Goal: Information Seeking & Learning: Check status

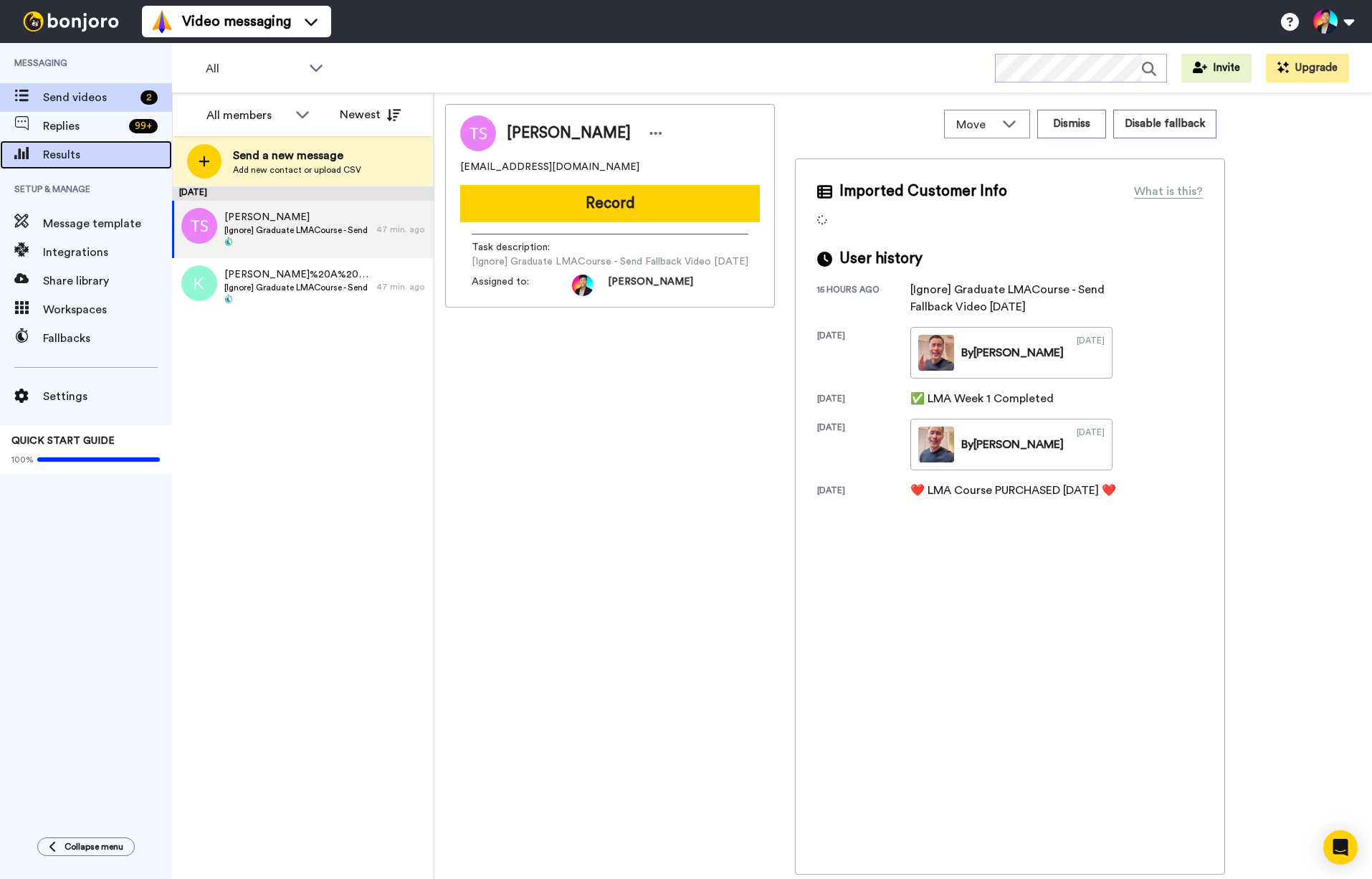
click at [94, 153] on span "Results" at bounding box center [108, 155] width 129 height 17
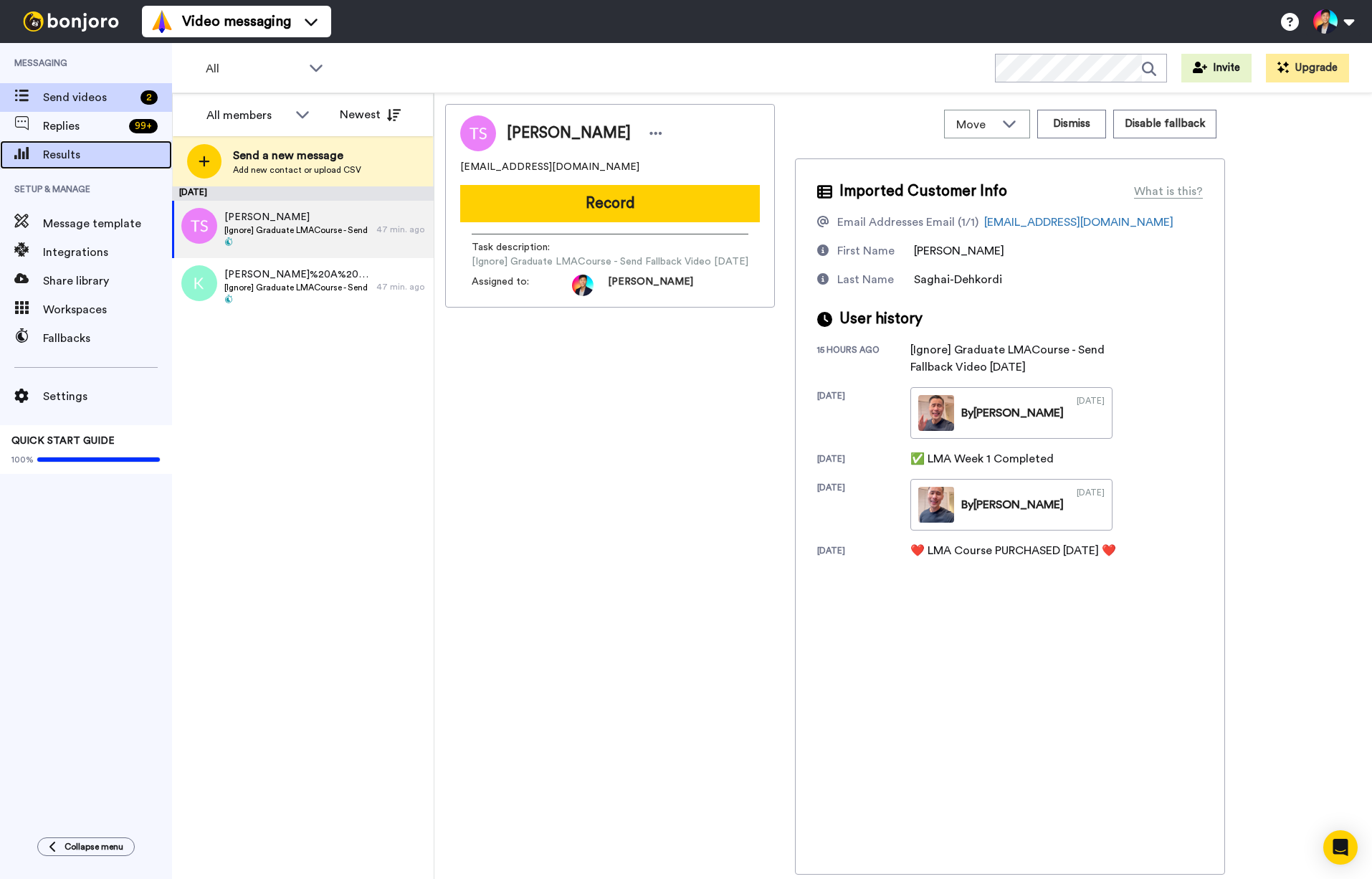
click at [94, 153] on span "Results" at bounding box center [108, 155] width 129 height 17
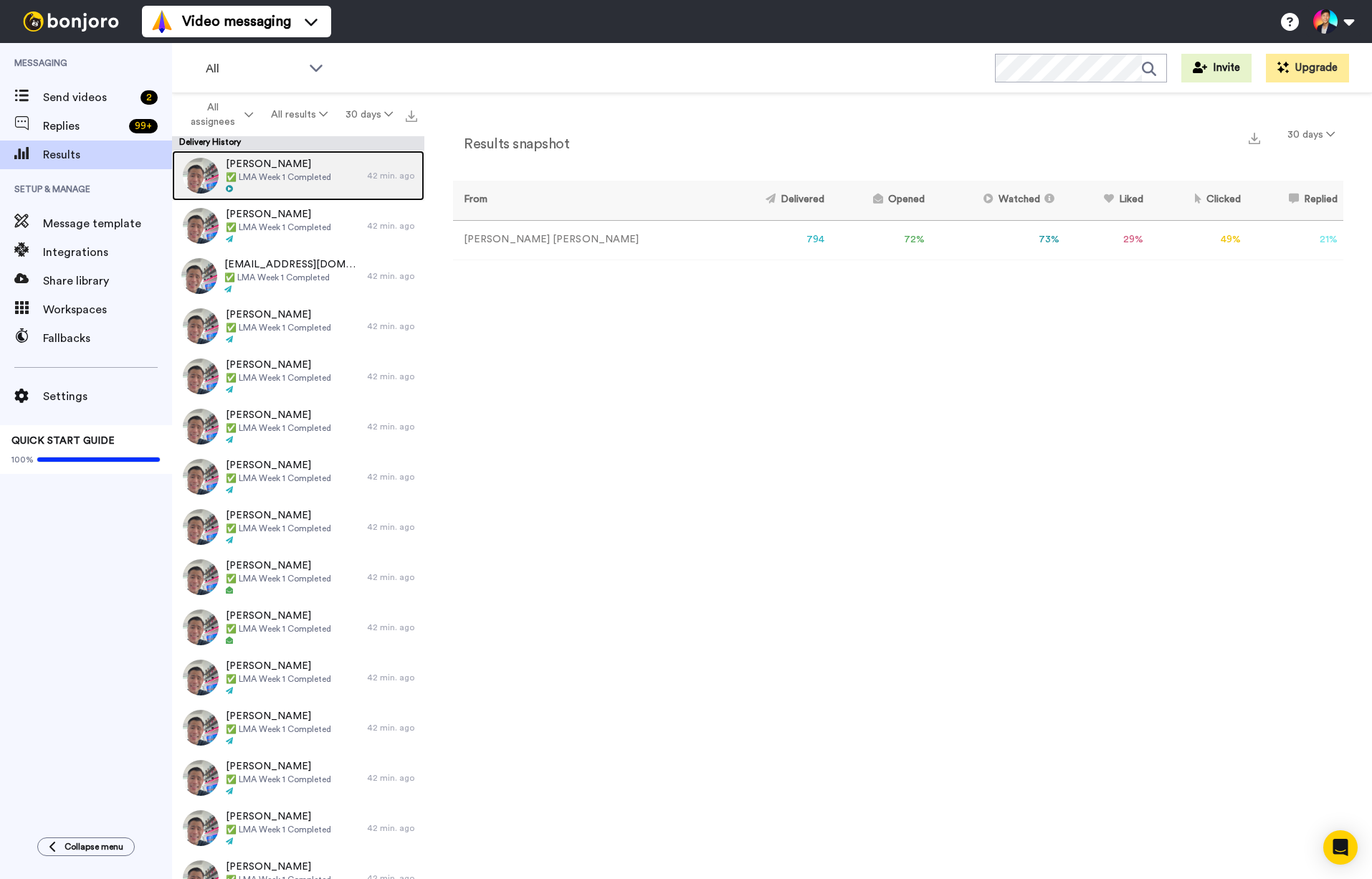
click at [324, 184] on div at bounding box center [279, 189] width 105 height 10
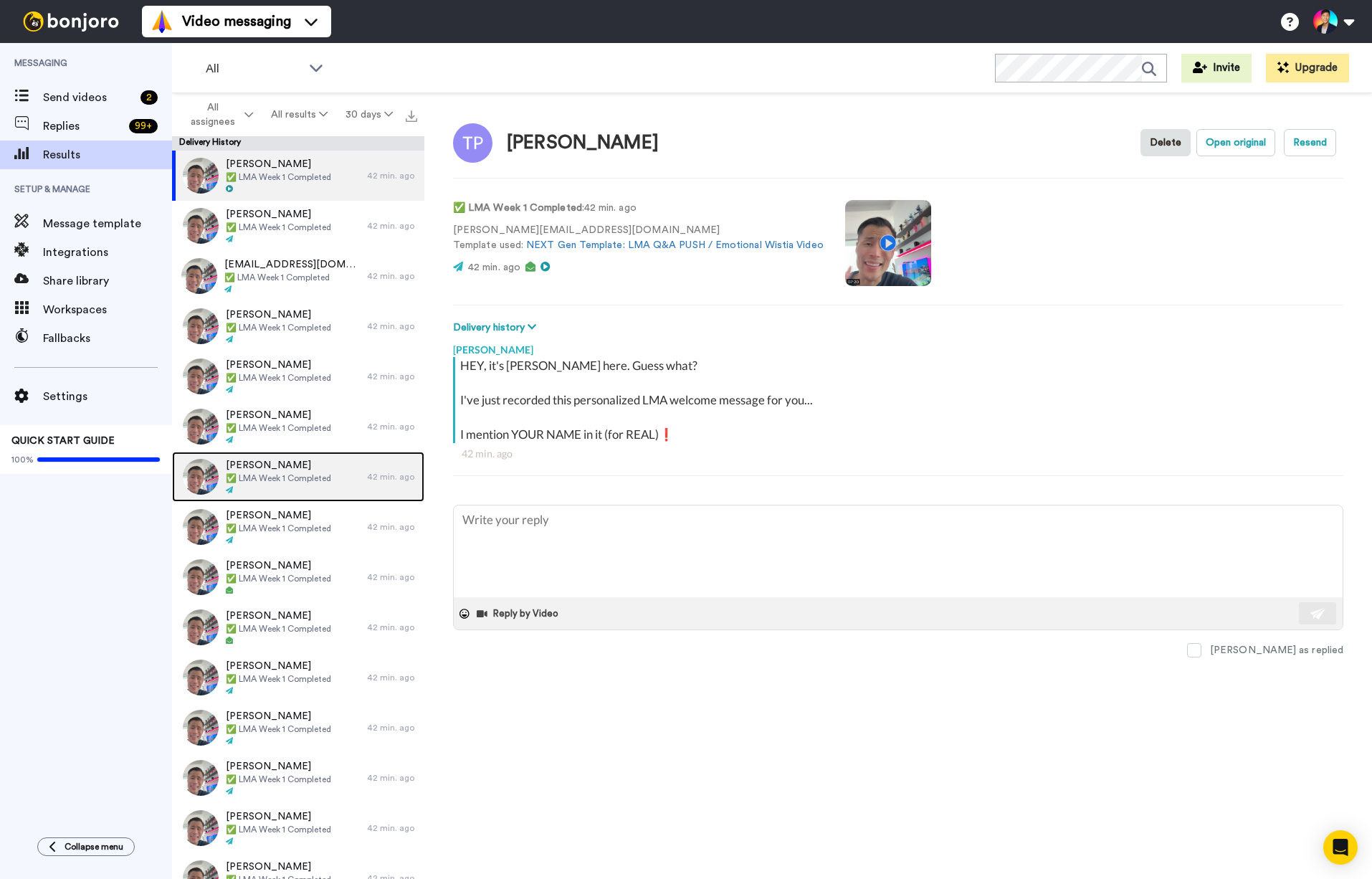
click at [278, 482] on span "✅ LMA Week 1 Completed" at bounding box center [279, 478] width 105 height 12
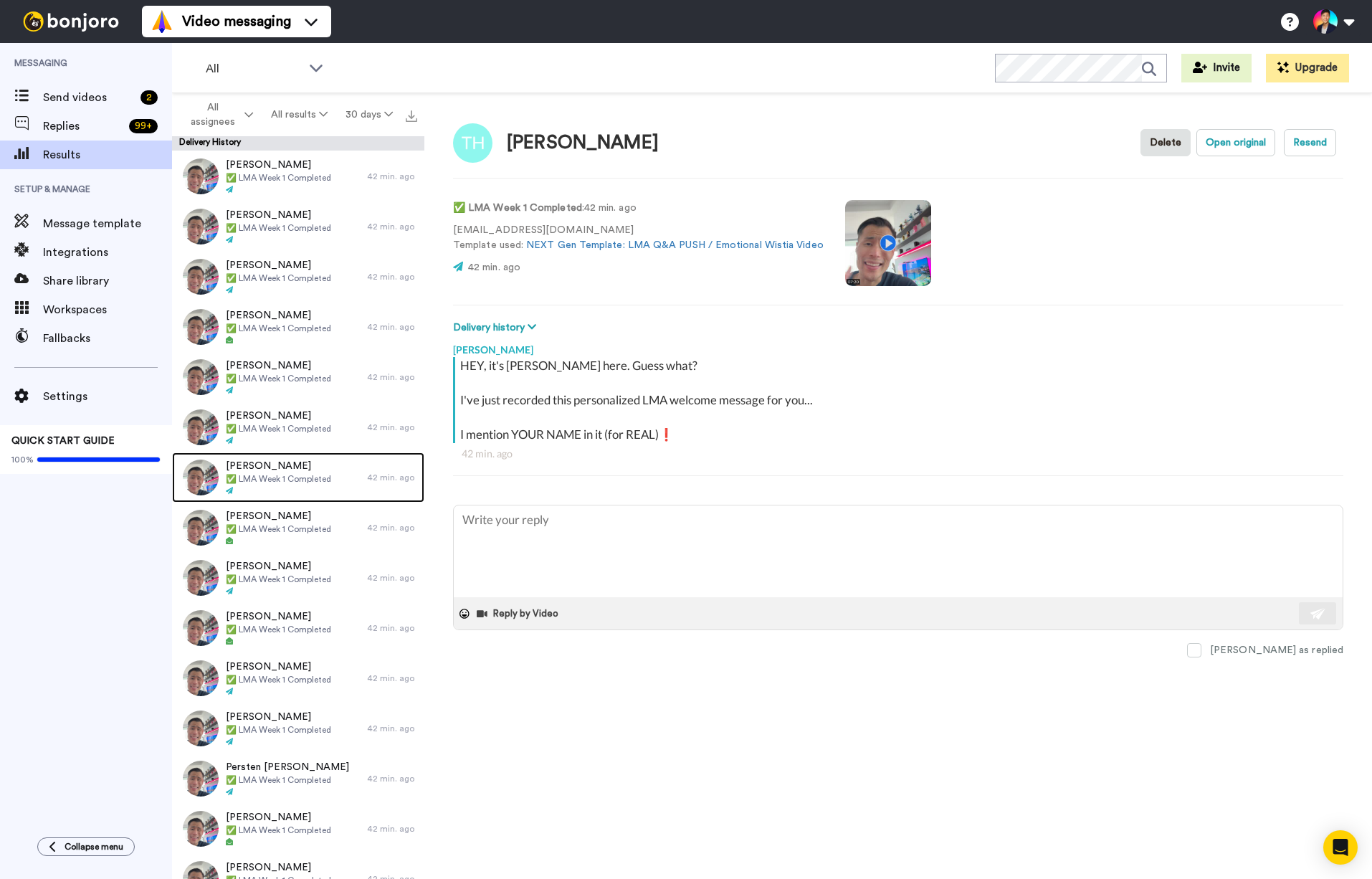
click at [278, 482] on span "✅ LMA Week 1 Completed" at bounding box center [279, 479] width 105 height 12
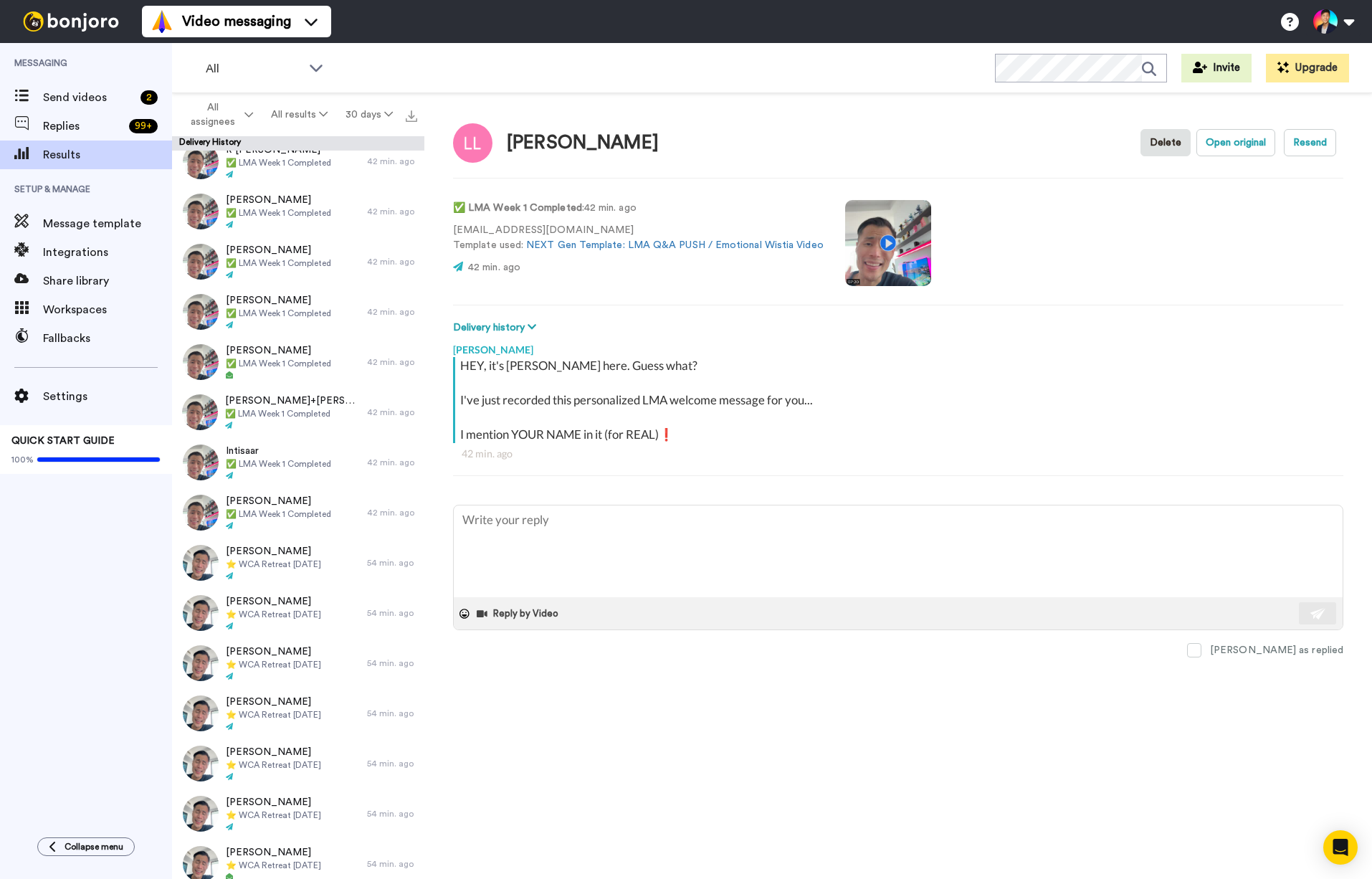
scroll to position [3096, 0]
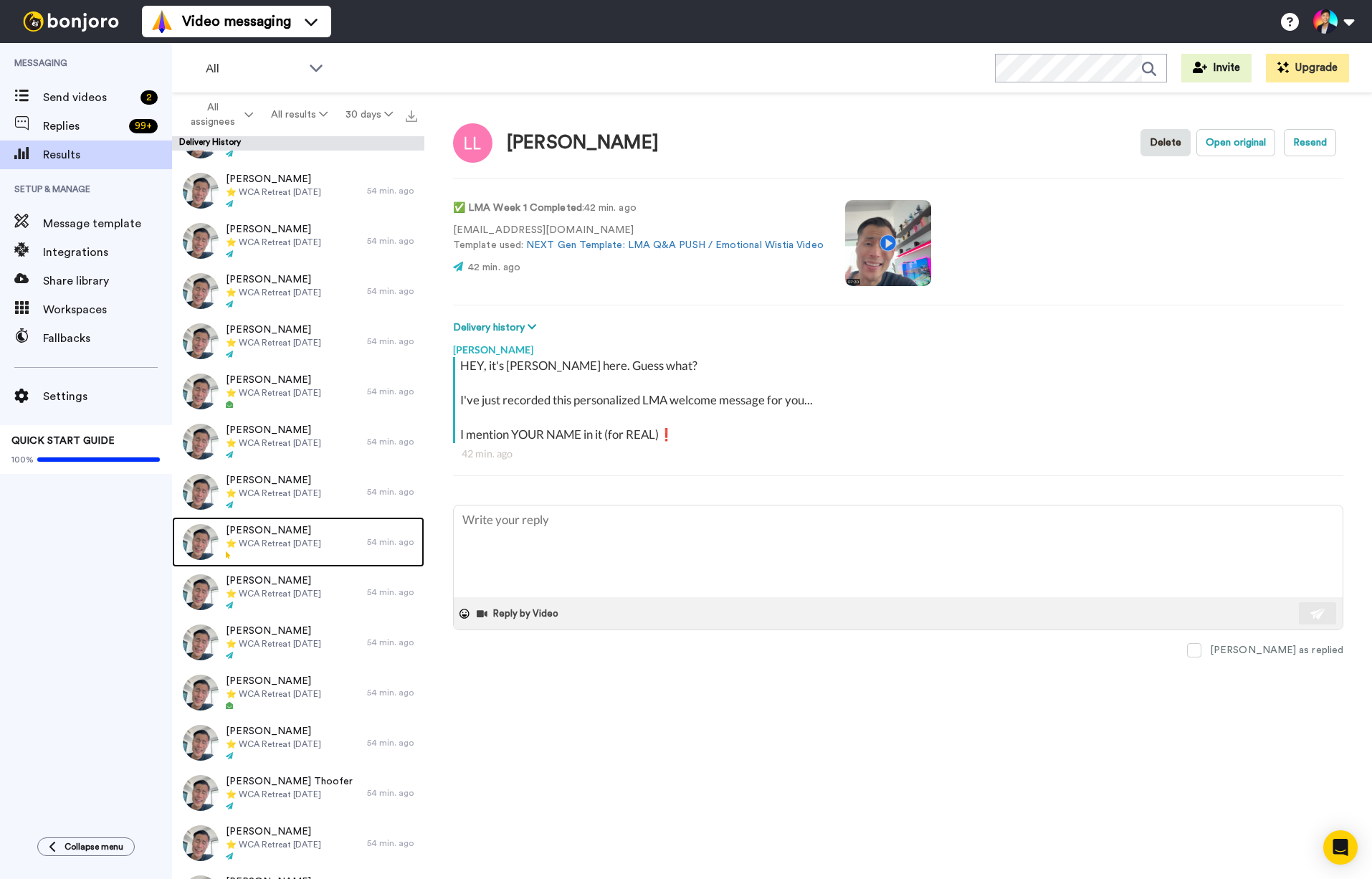
click at [286, 540] on span "⭐️ WCA Retreat 24th June 2026" at bounding box center [273, 543] width 95 height 12
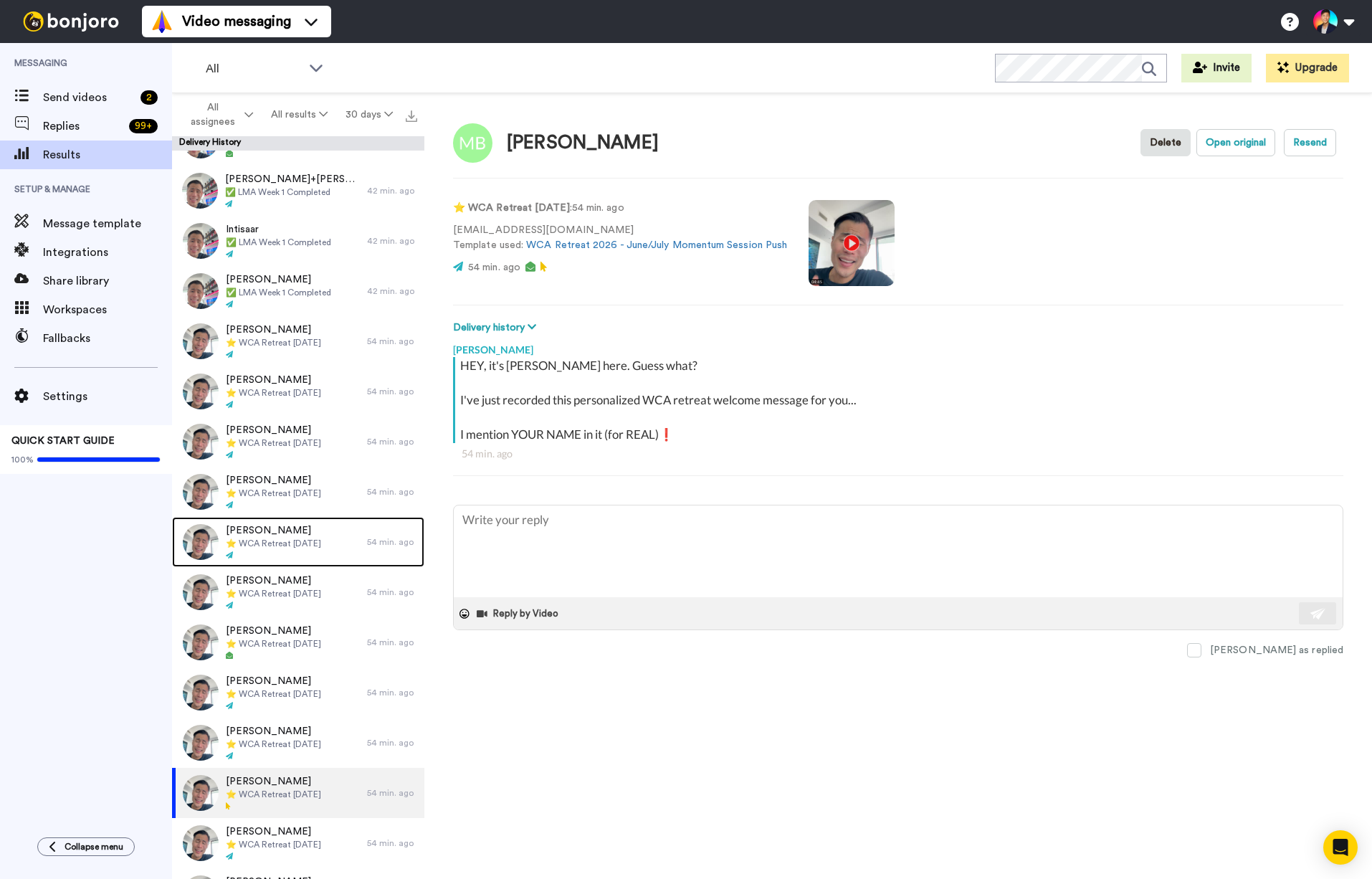
click at [286, 540] on span "⭐️ WCA Retreat 24th June 2026" at bounding box center [273, 543] width 95 height 12
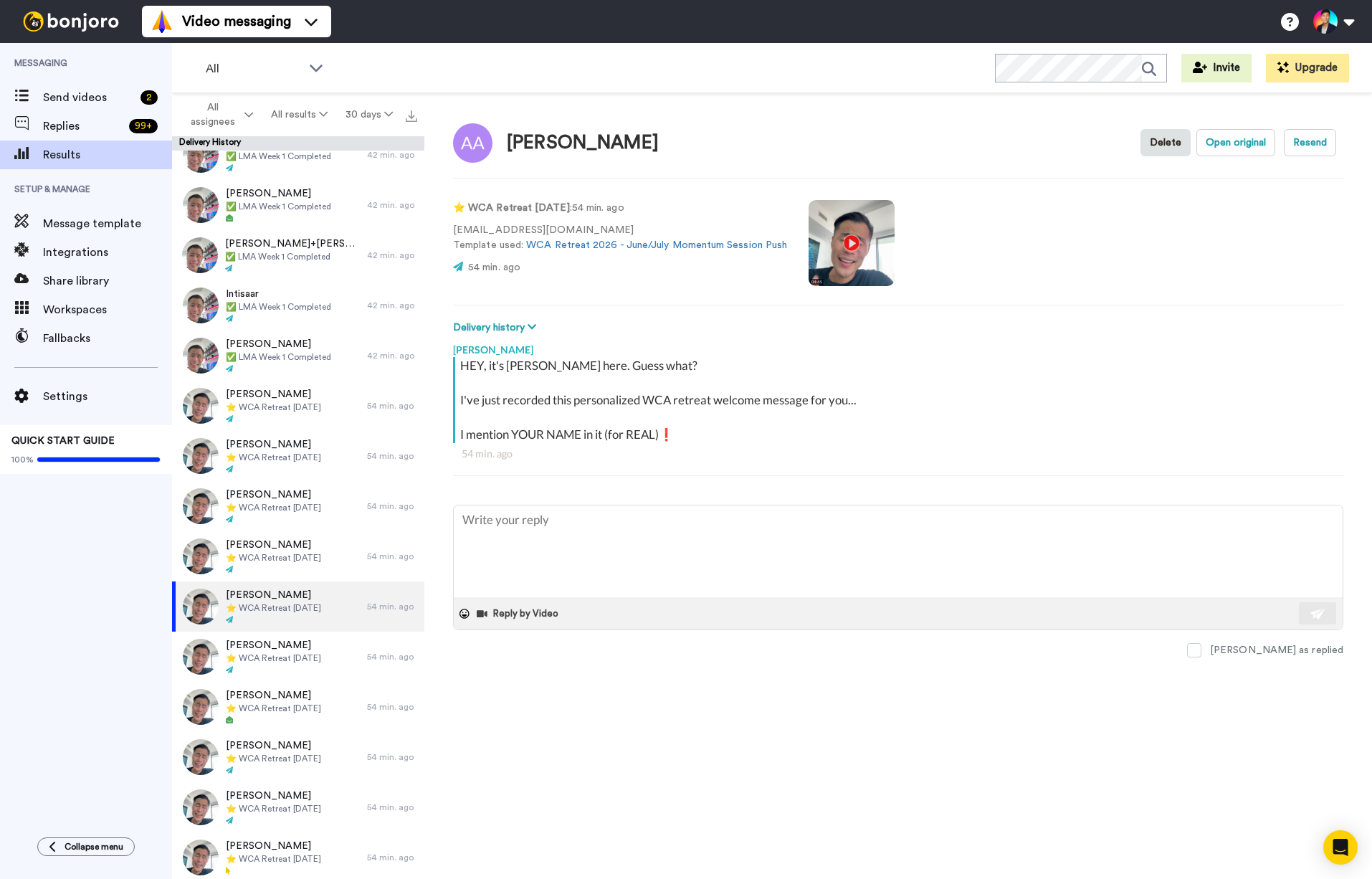
scroll to position [2733, 0]
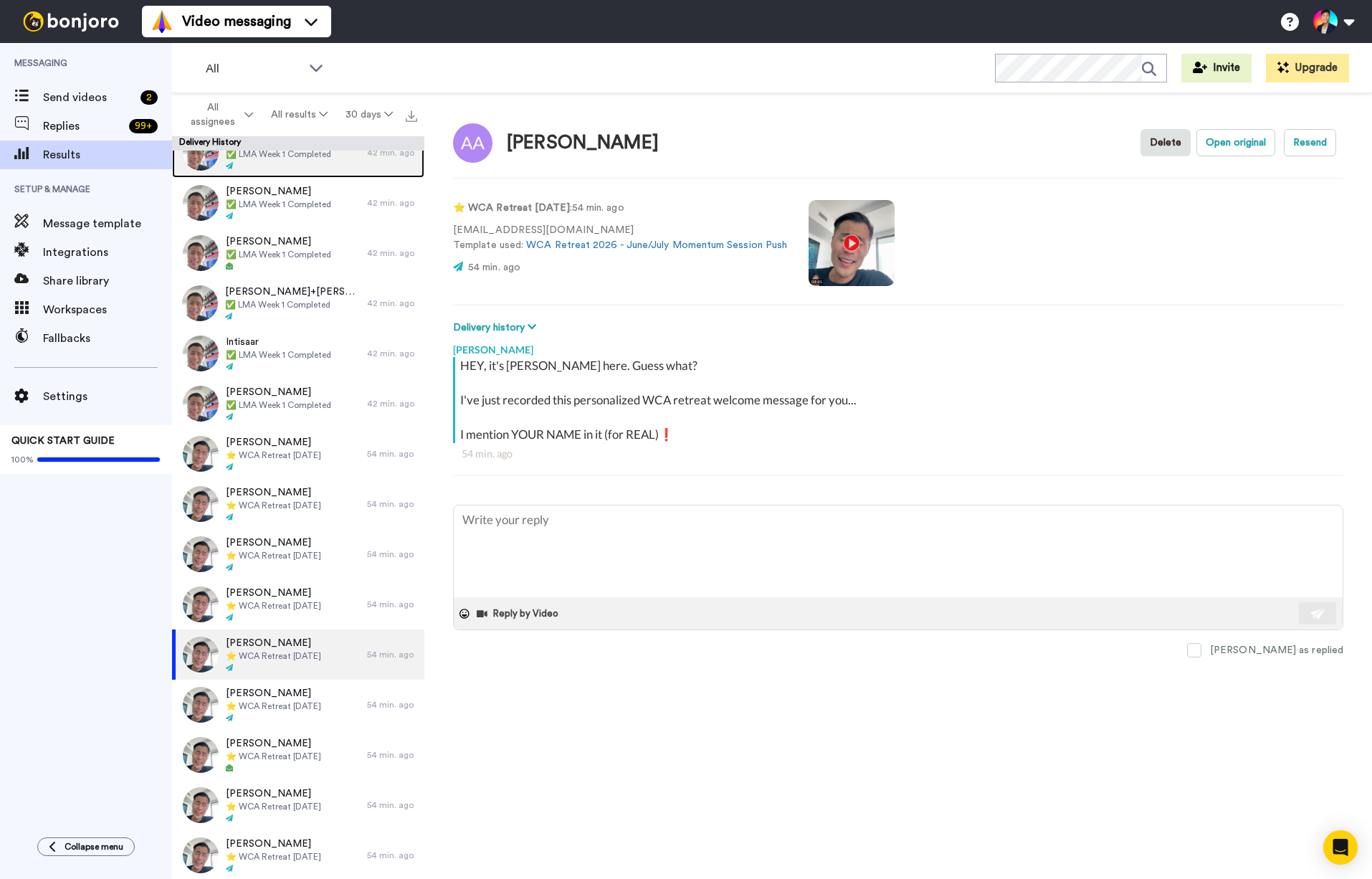
click at [323, 156] on span "✅ LMA Week 1 Completed" at bounding box center [279, 154] width 105 height 12
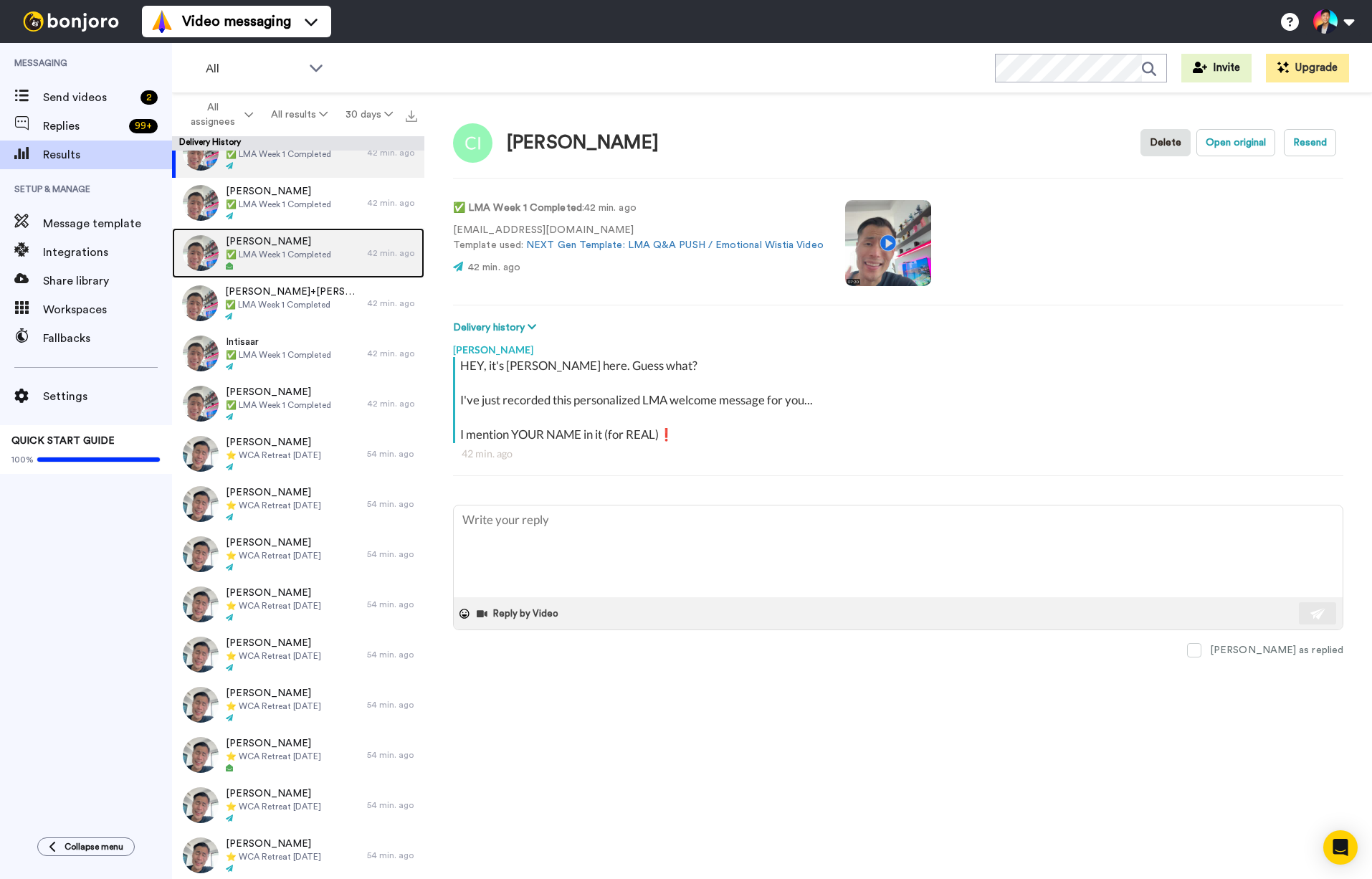
click at [316, 232] on div "Donte Jones ✅ LMA Week 1 Completed" at bounding box center [269, 252] width 195 height 50
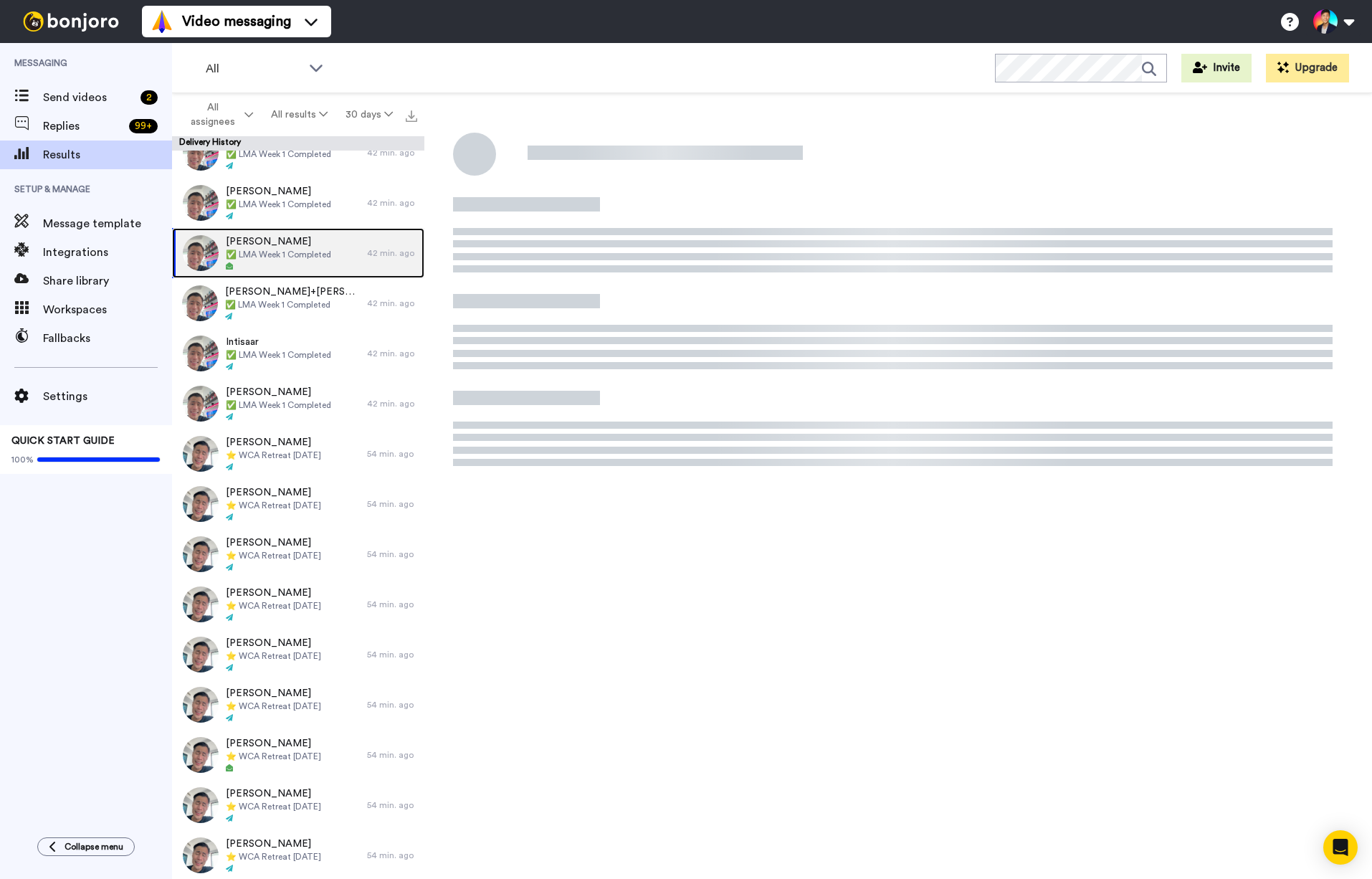
click at [316, 232] on div "Donte Jones ✅ LMA Week 1 Completed" at bounding box center [269, 252] width 195 height 50
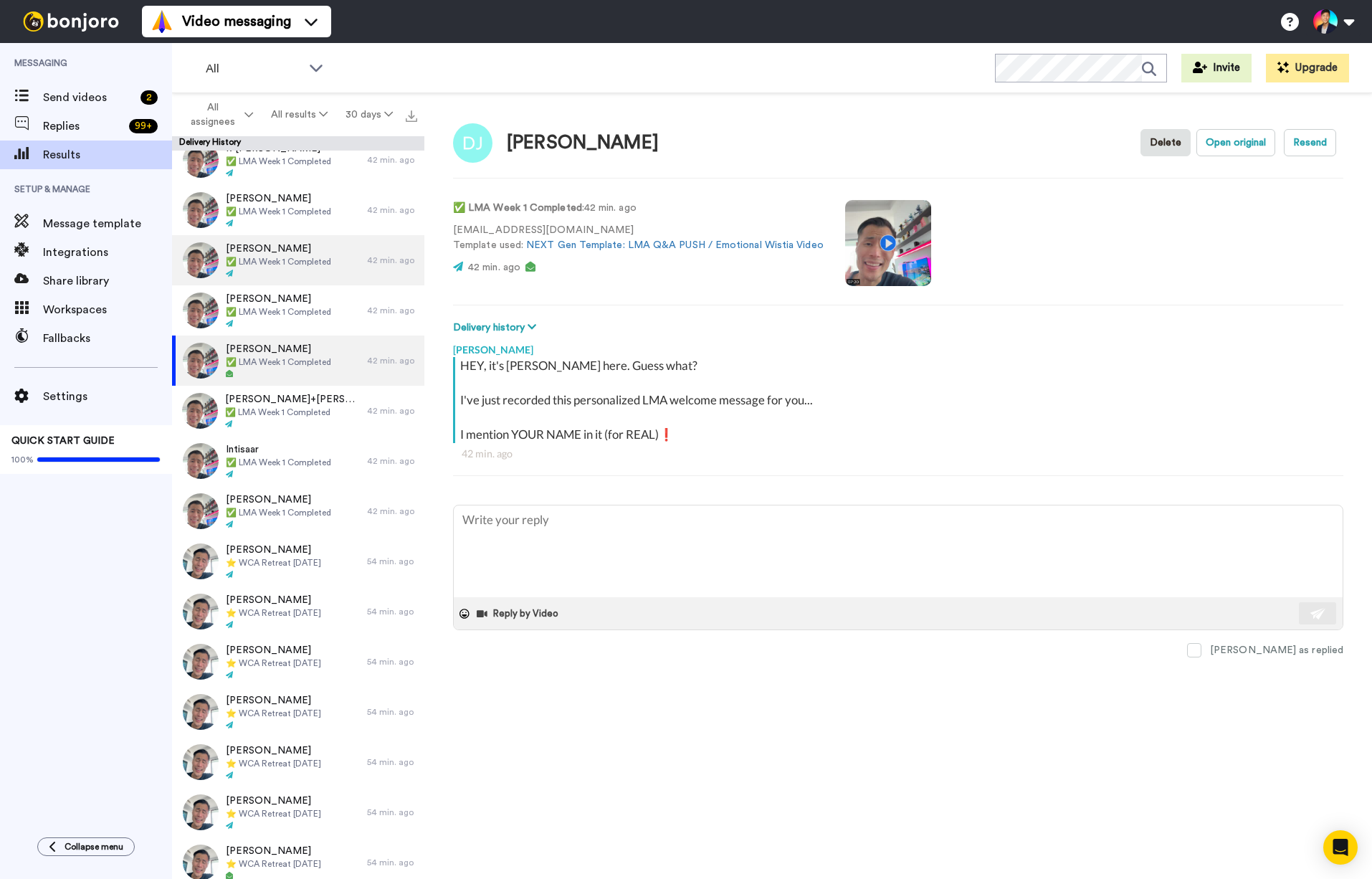
scroll to position [2899, 0]
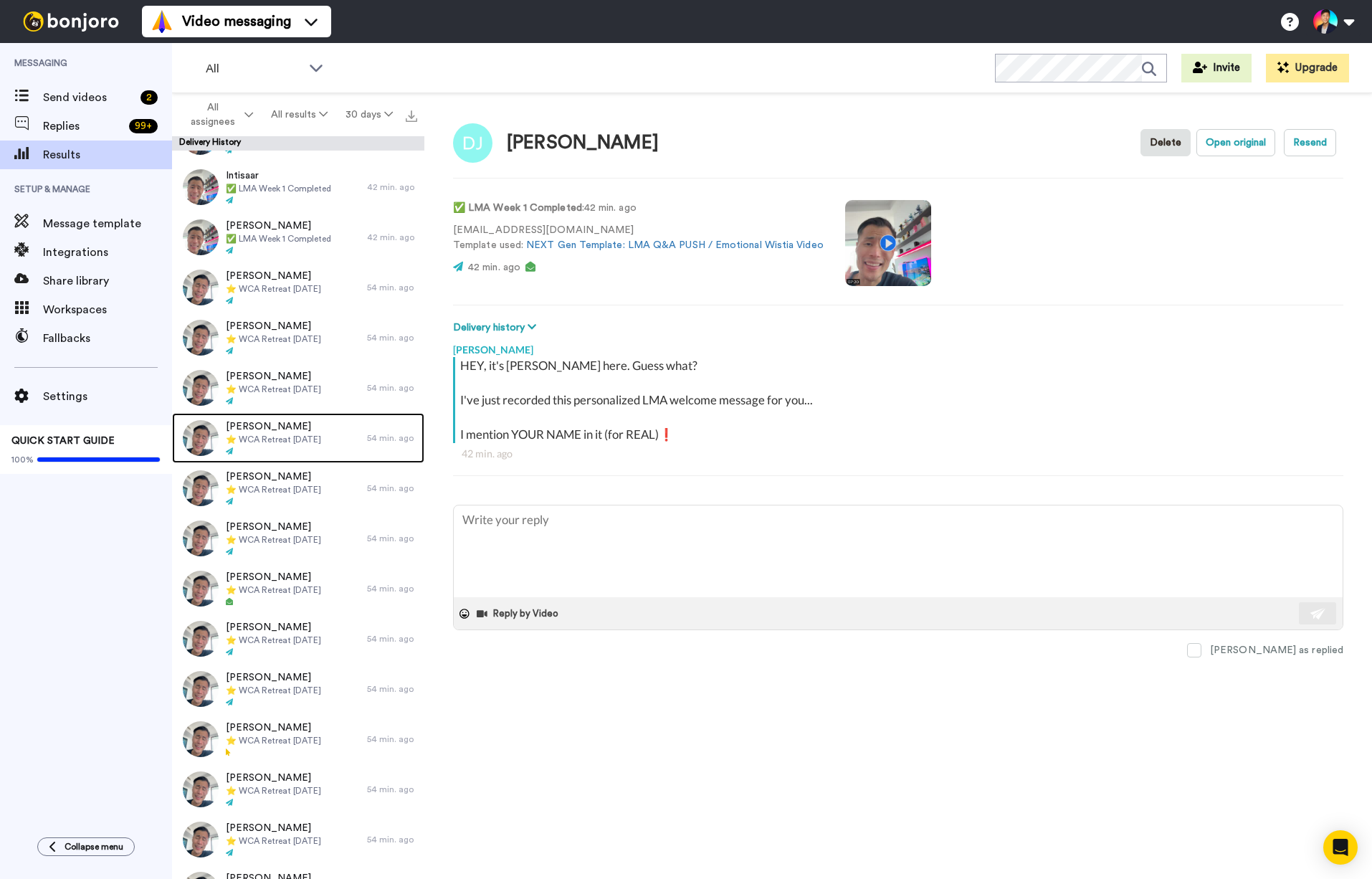
click at [257, 436] on span "⭐️ WCA Retreat 24th June 2026" at bounding box center [273, 439] width 95 height 12
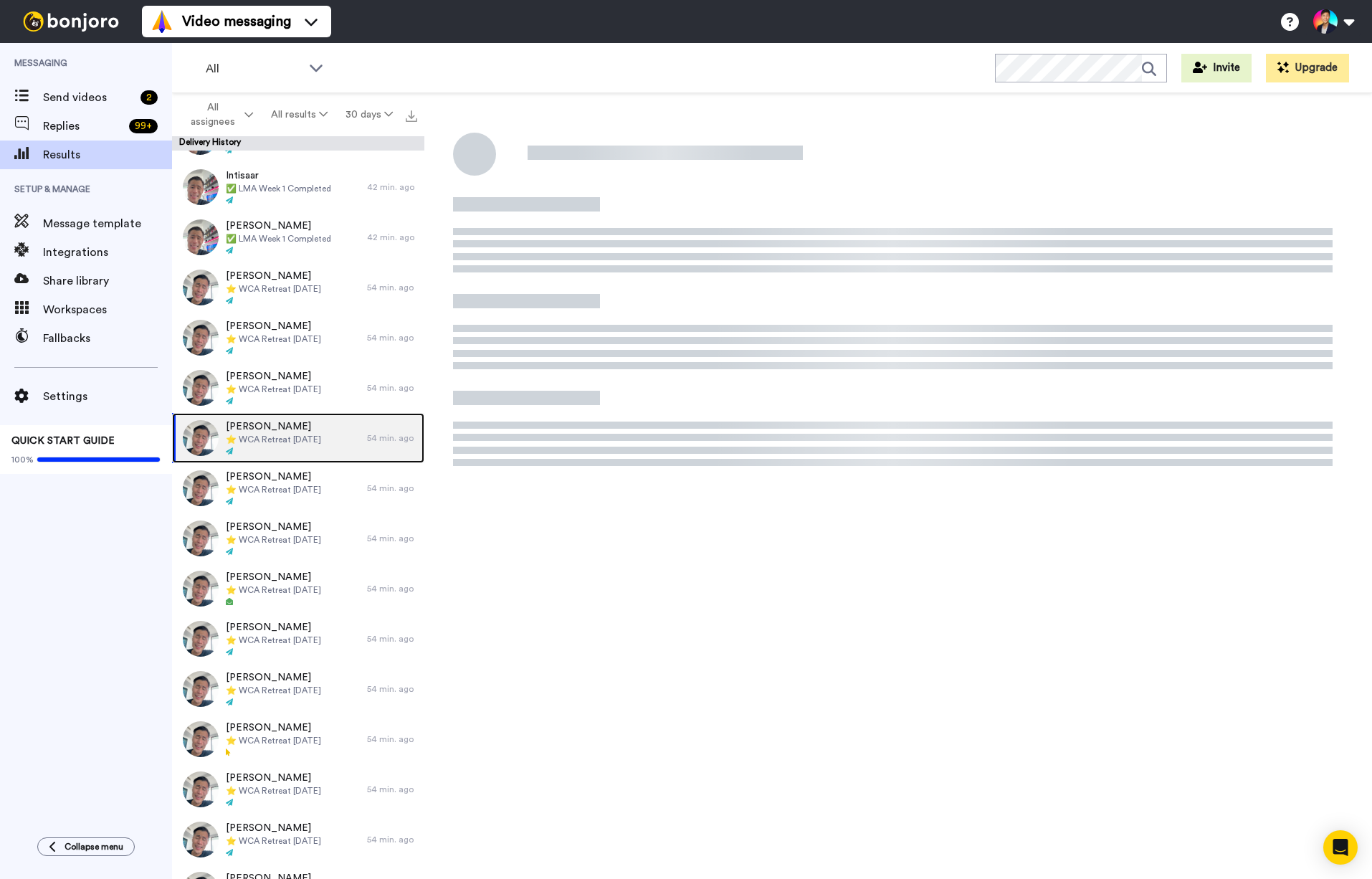
click at [257, 436] on span "⭐️ WCA Retreat 24th June 2026" at bounding box center [273, 439] width 95 height 12
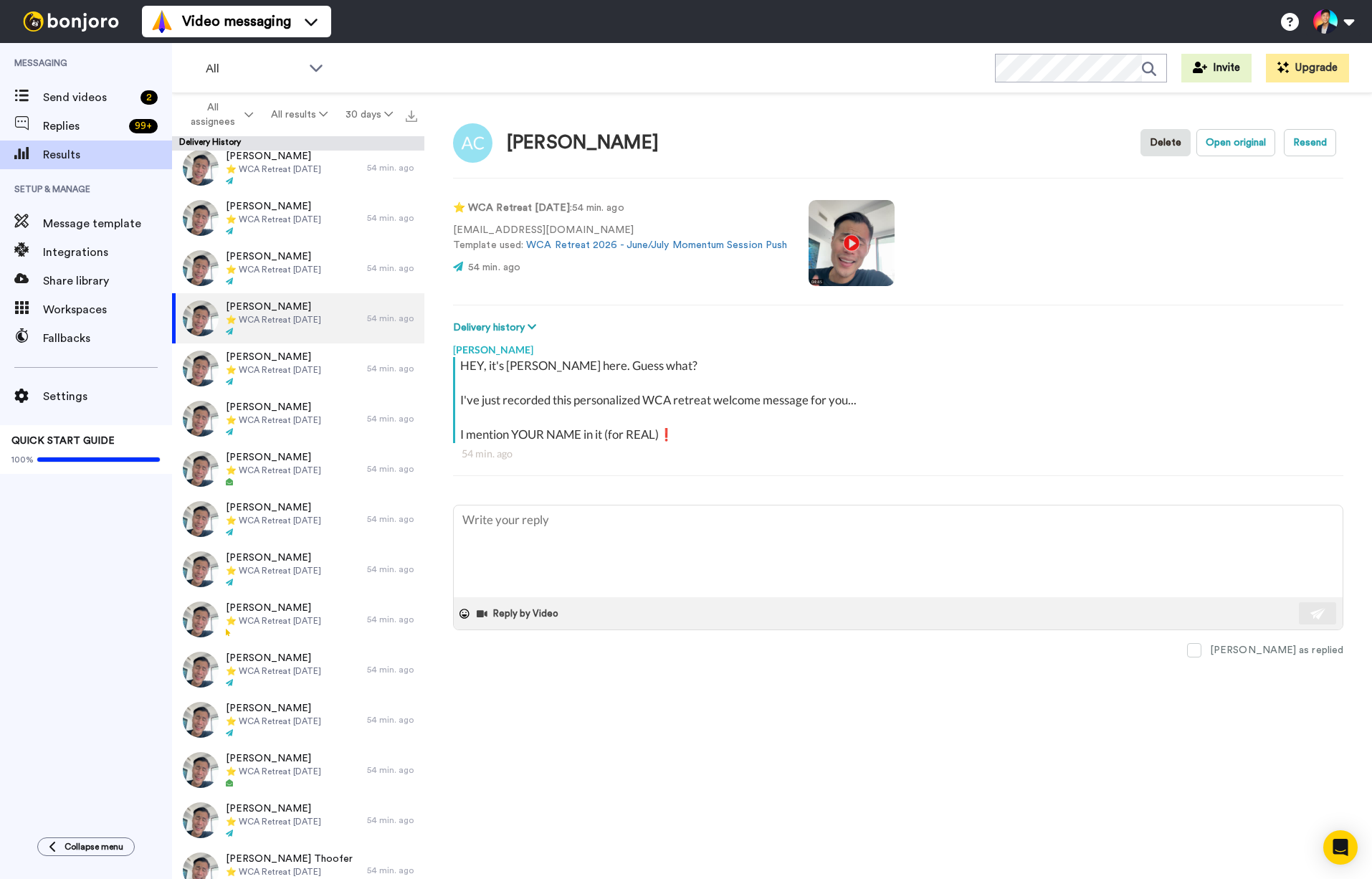
scroll to position [3034, 0]
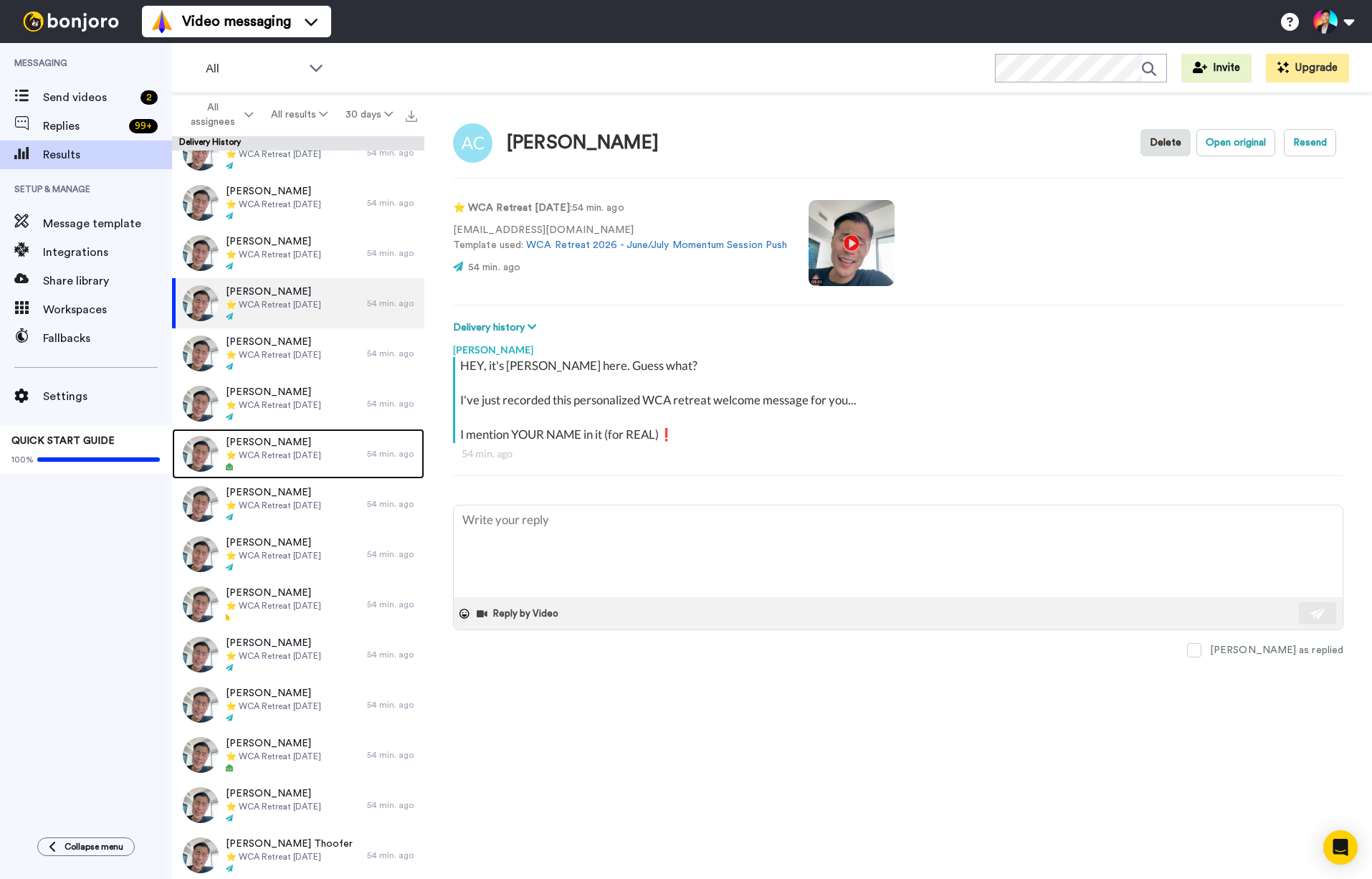
click at [257, 436] on span "Julie Piercy" at bounding box center [273, 442] width 95 height 15
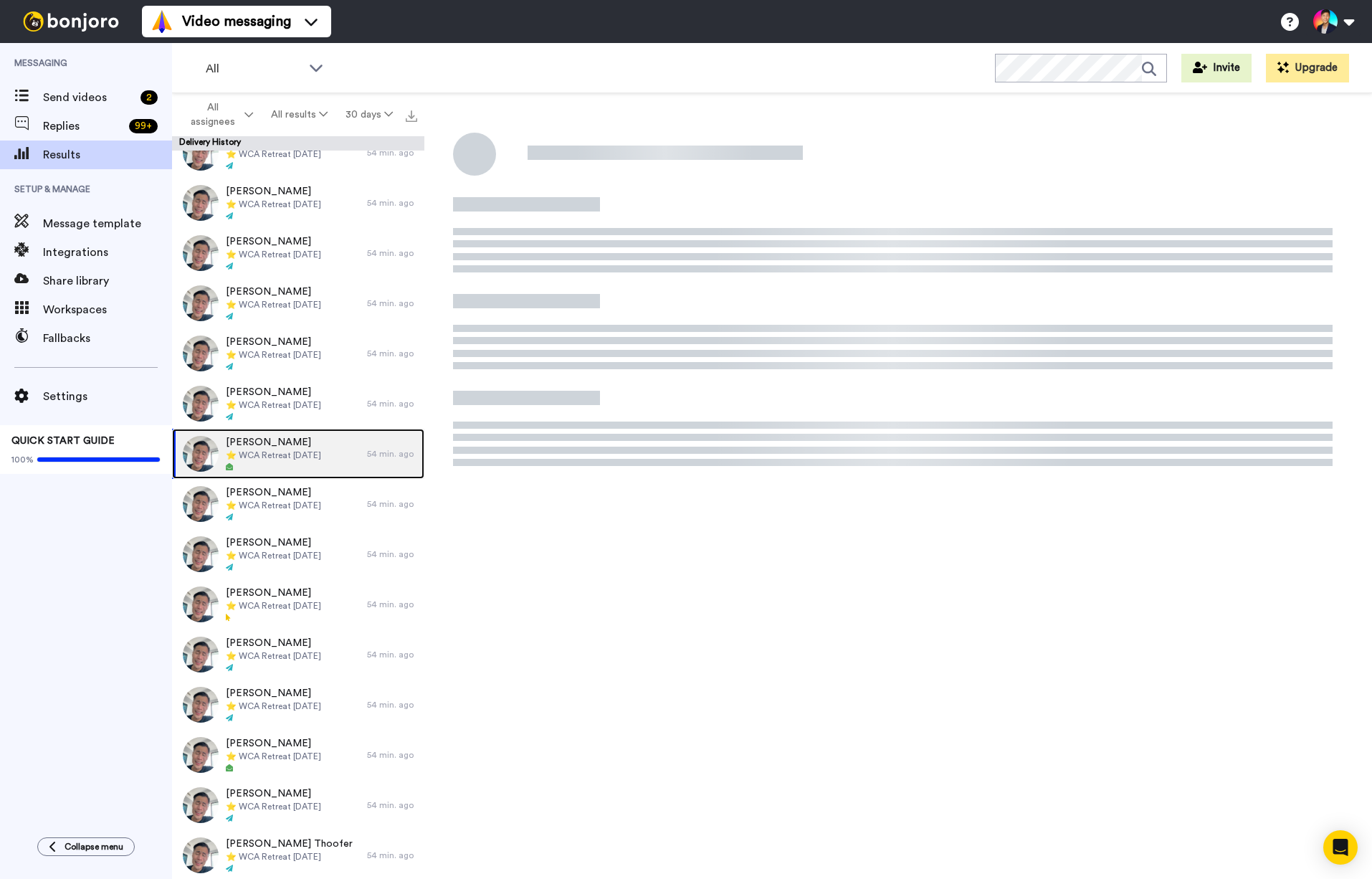
click at [257, 436] on span "Julie Piercy" at bounding box center [273, 442] width 95 height 15
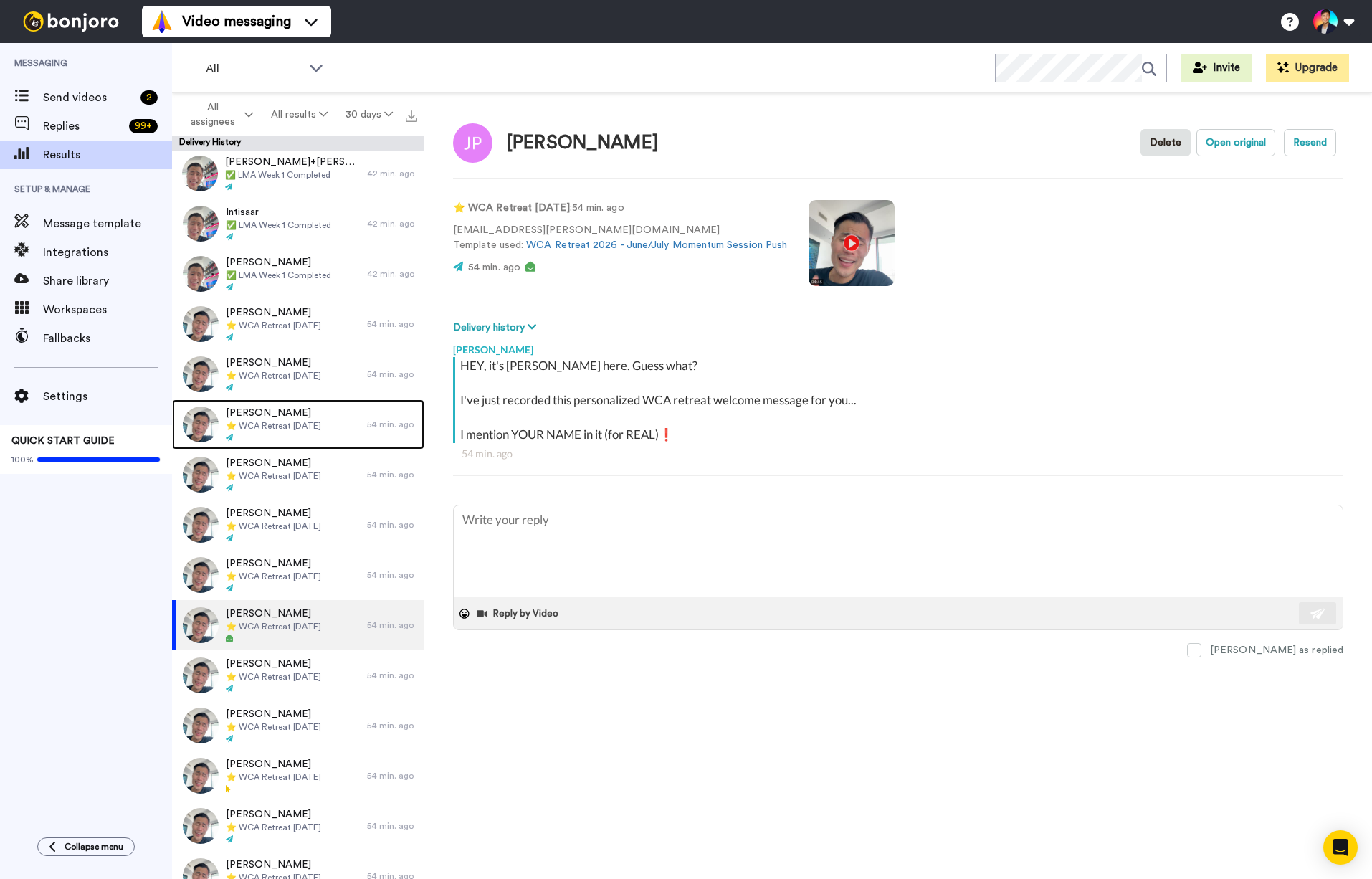
click at [257, 436] on div at bounding box center [273, 438] width 95 height 10
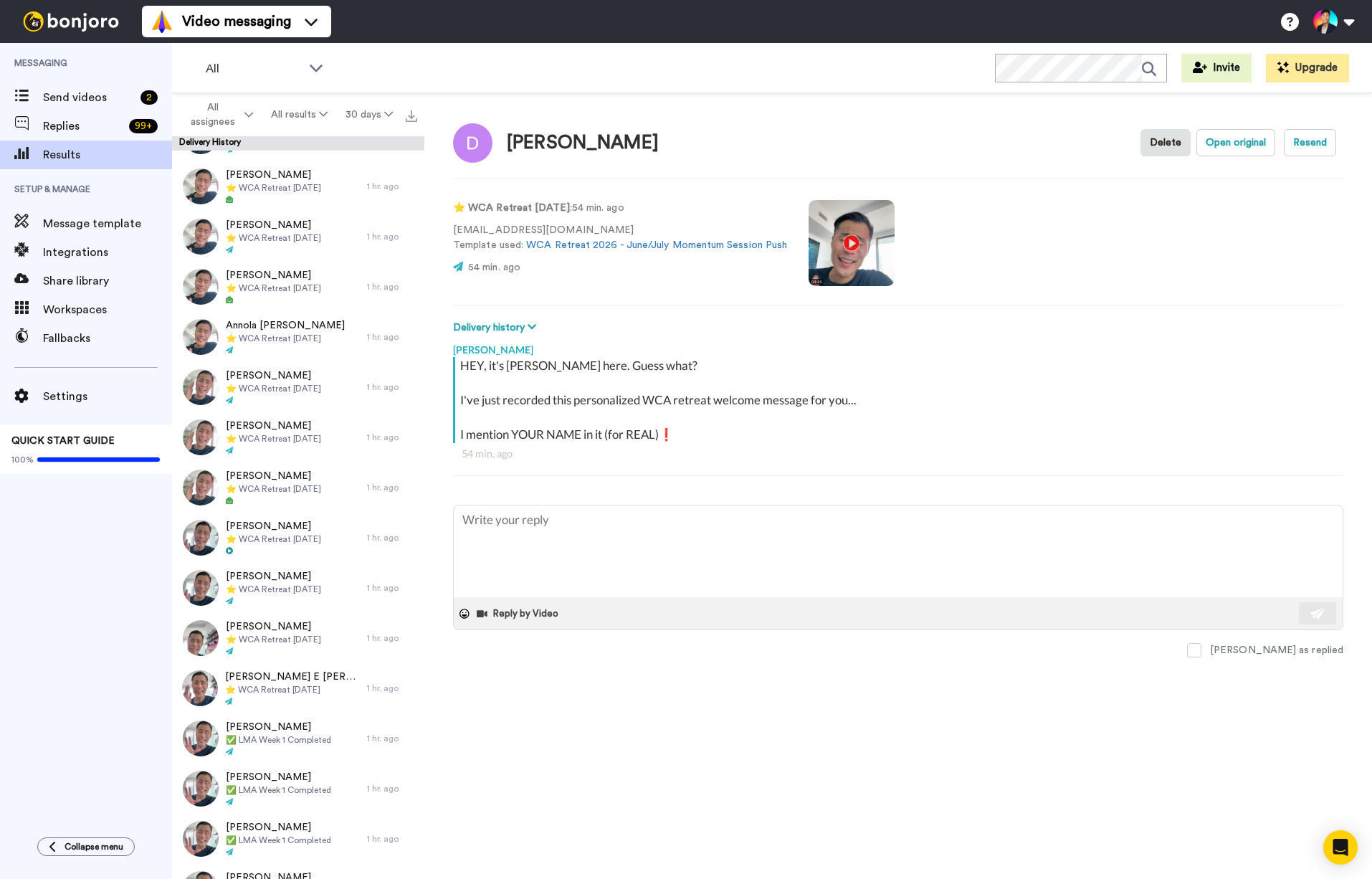
scroll to position [5582, 0]
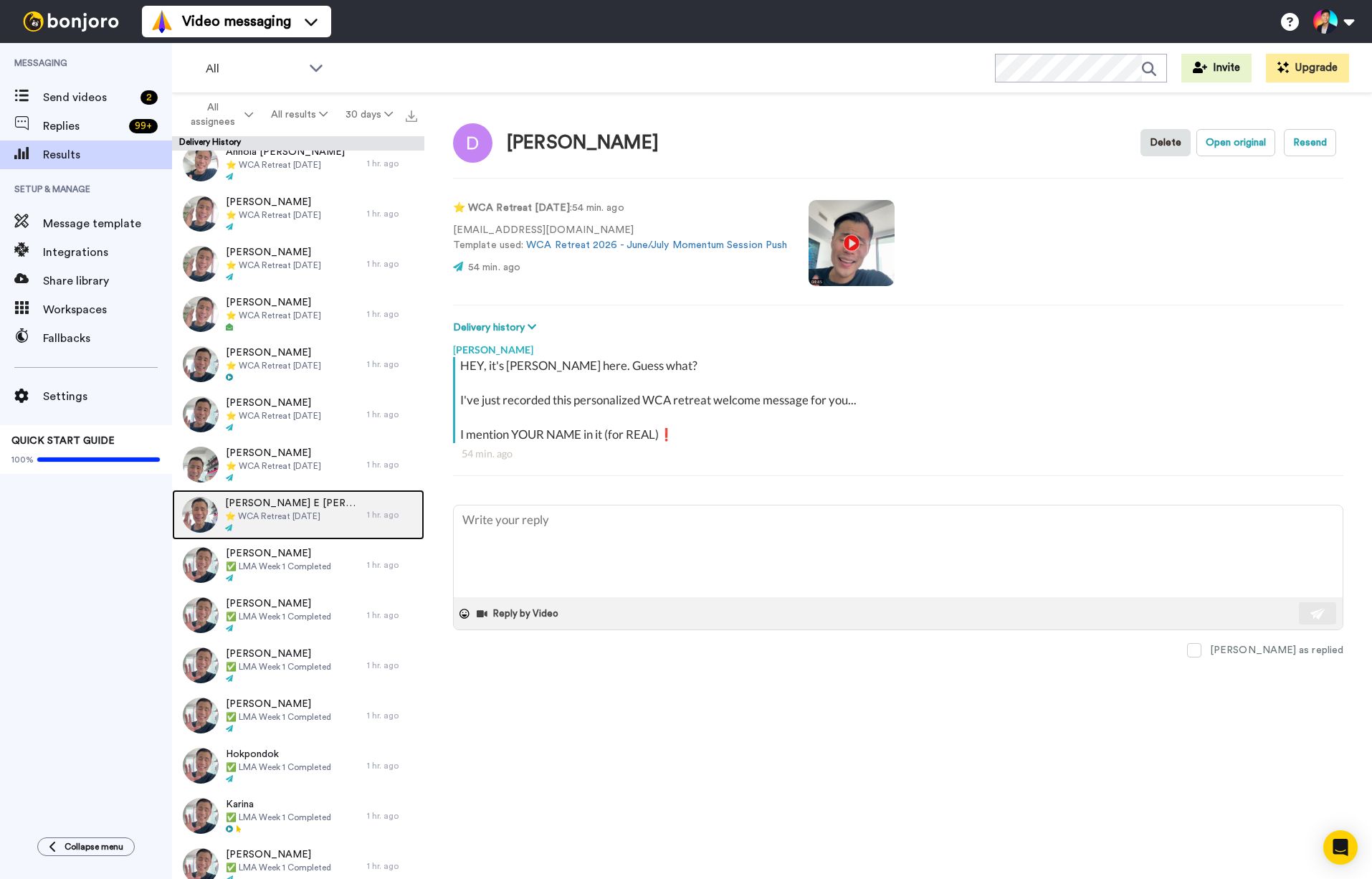
click at [311, 525] on div at bounding box center [293, 528] width 135 height 10
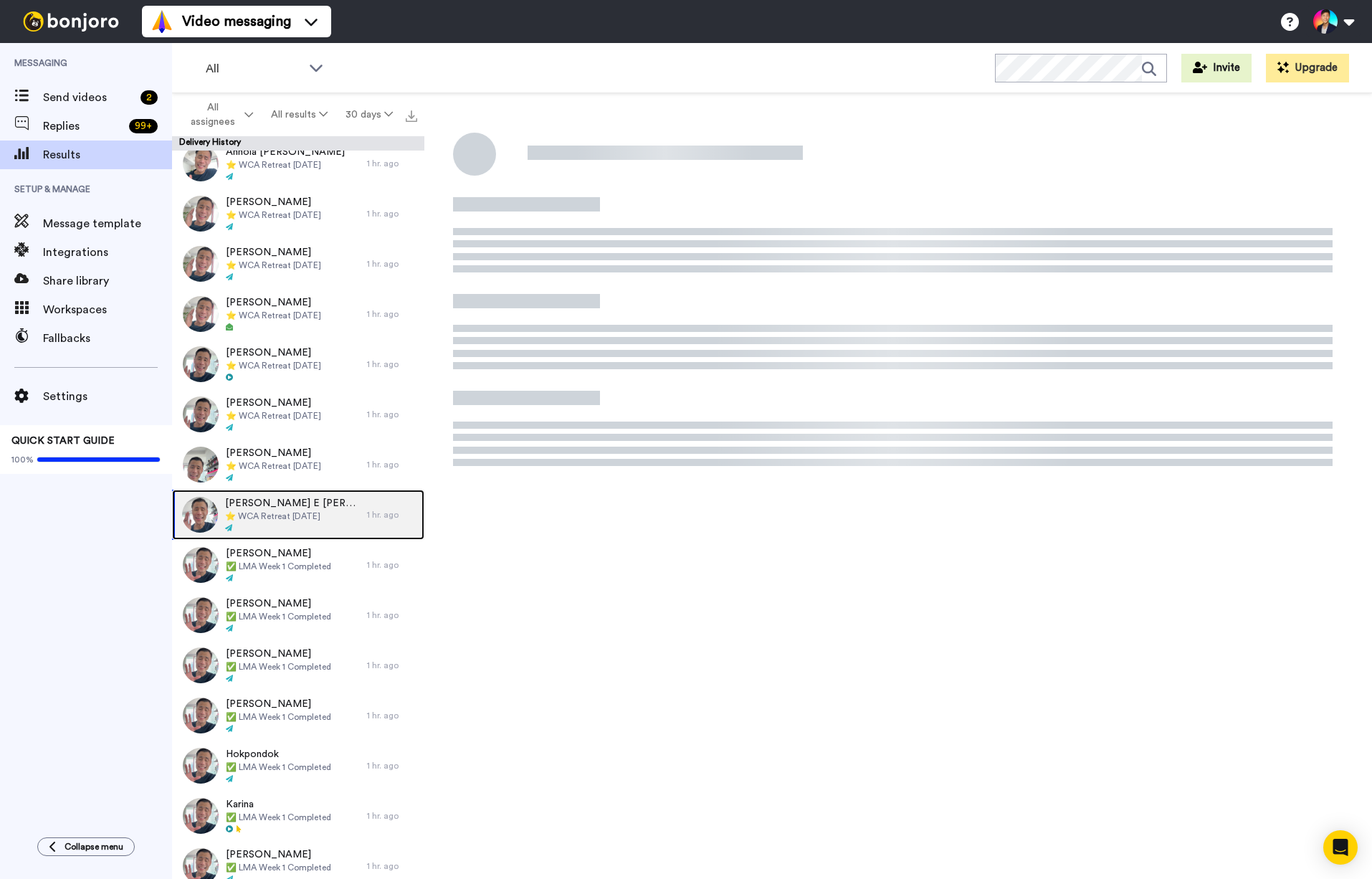
click at [311, 525] on div at bounding box center [293, 528] width 135 height 10
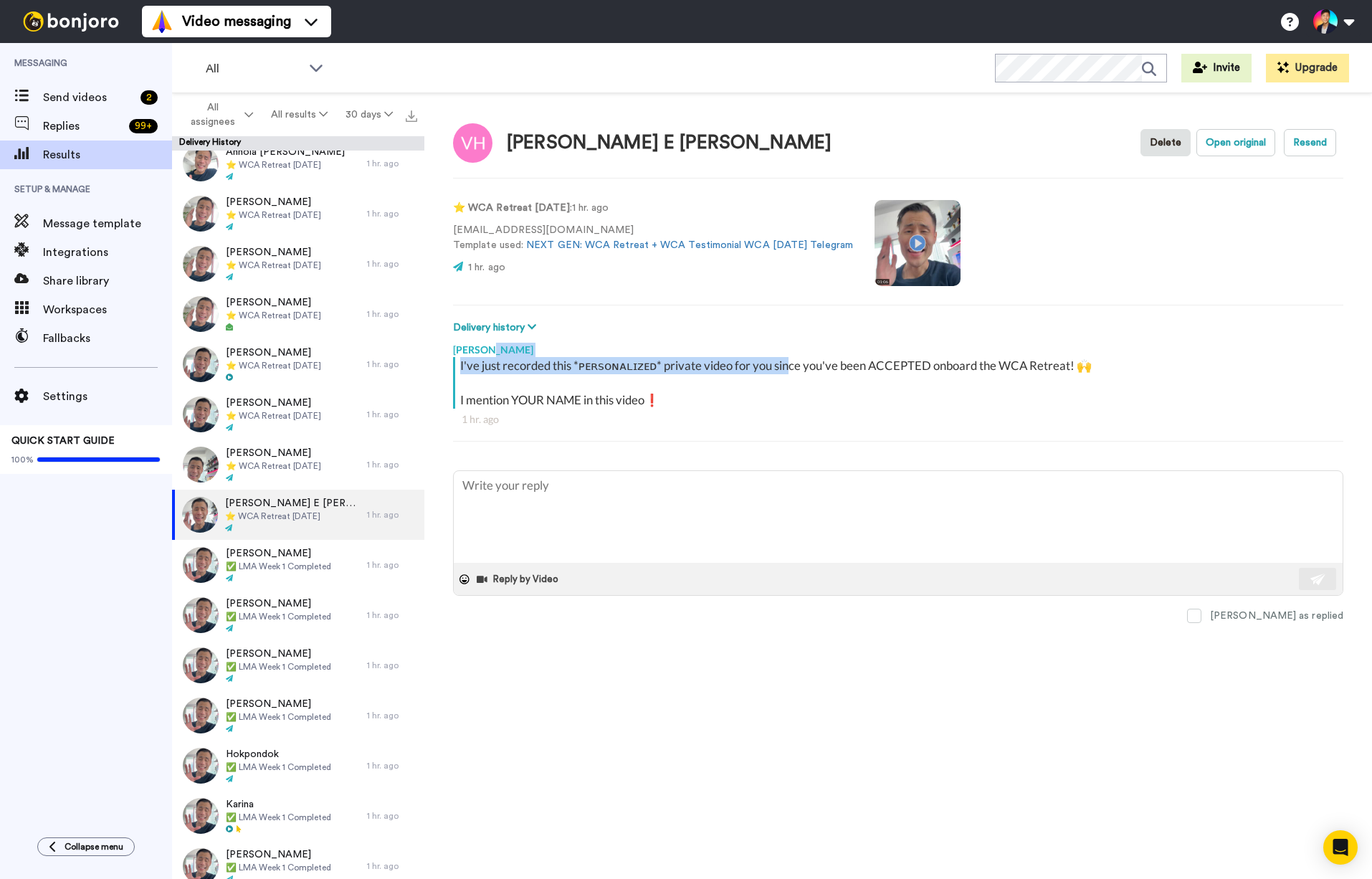
click at [788, 356] on div "Tim Han I've just recorded this *ᴘᴇʀꜱᴏɴᴀʟɪᴢᴇᴅ* private video for you since you'…" at bounding box center [898, 396] width 890 height 121
click at [245, 489] on div "Vanessa E Harvey Harvey ⭐️ WCA Retreat 21st October 2026" at bounding box center [269, 514] width 195 height 50
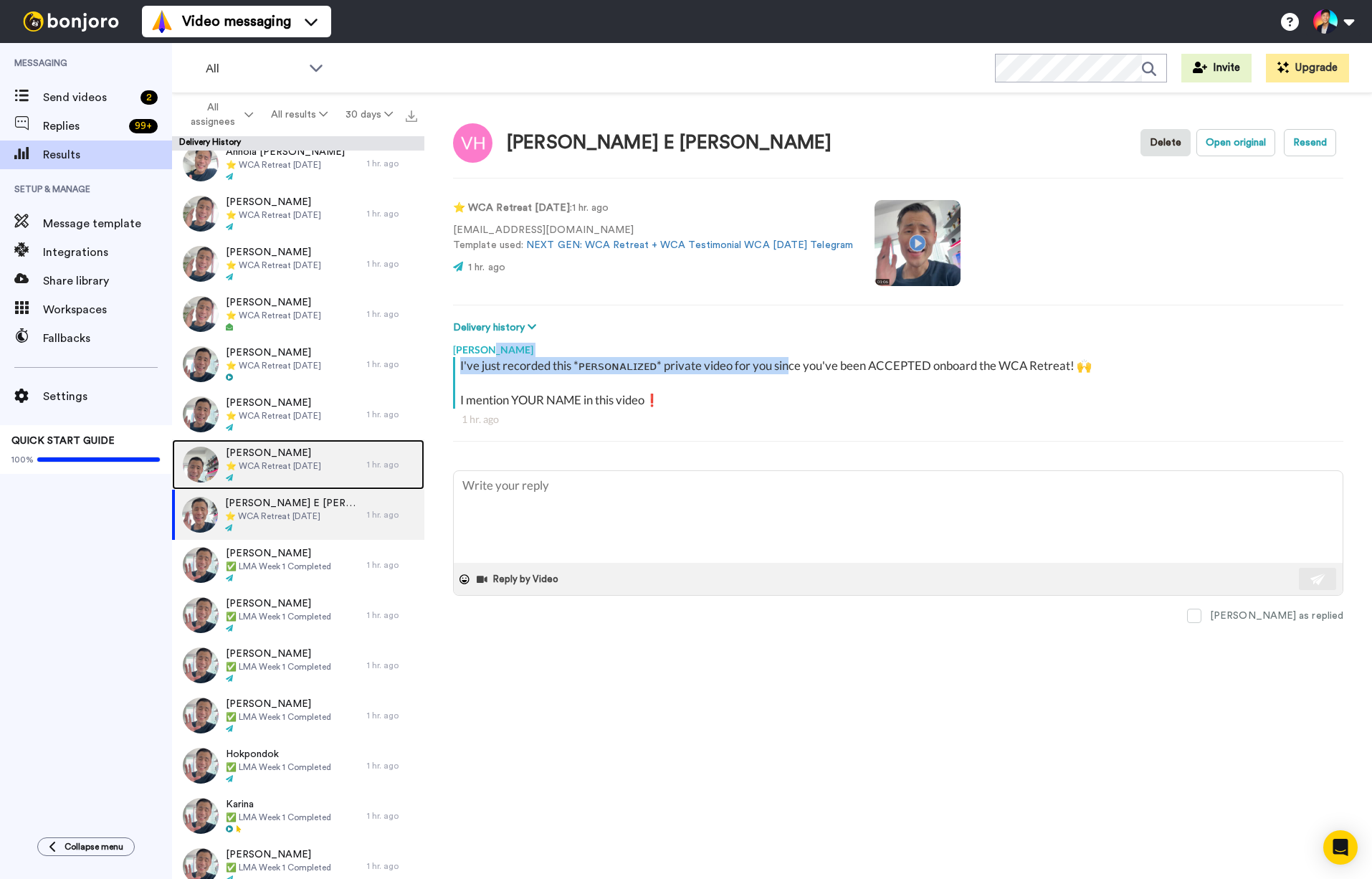
scroll to position [5581, 0]
click at [258, 476] on div at bounding box center [273, 479] width 95 height 10
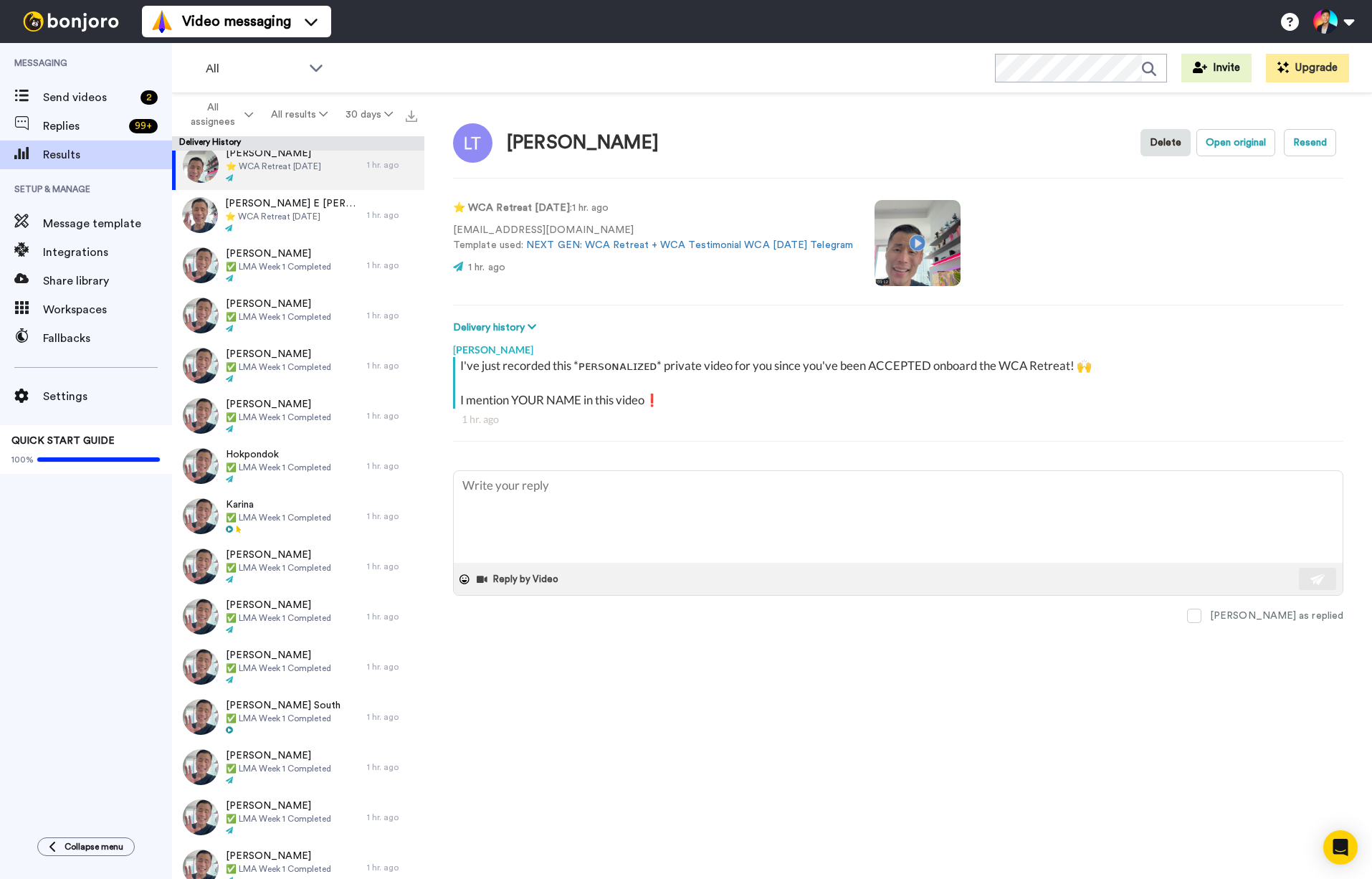
scroll to position [6418, 0]
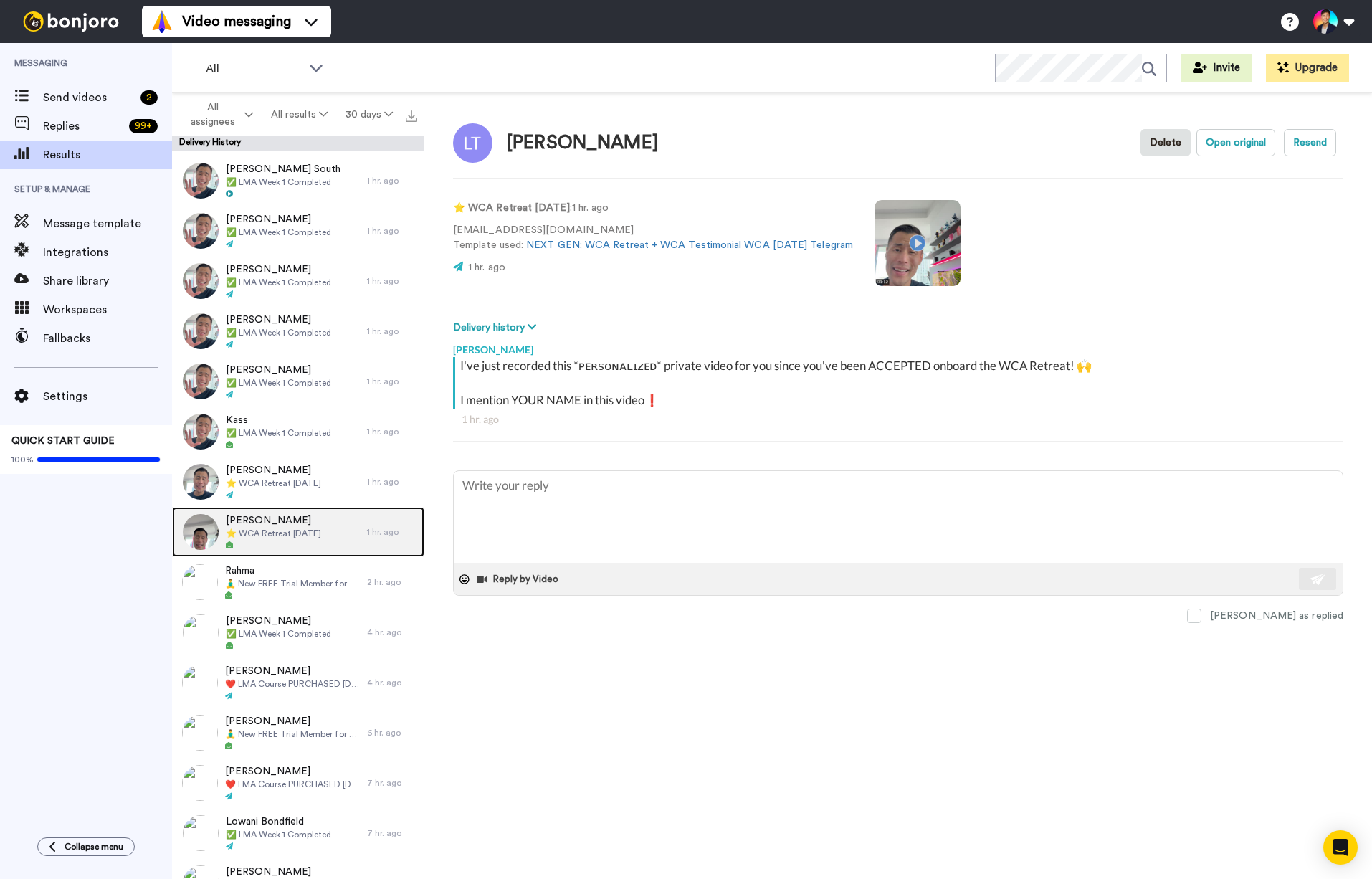
click at [284, 534] on span "⭐️ WCA Retreat 4th Nov 2026" at bounding box center [273, 533] width 95 height 12
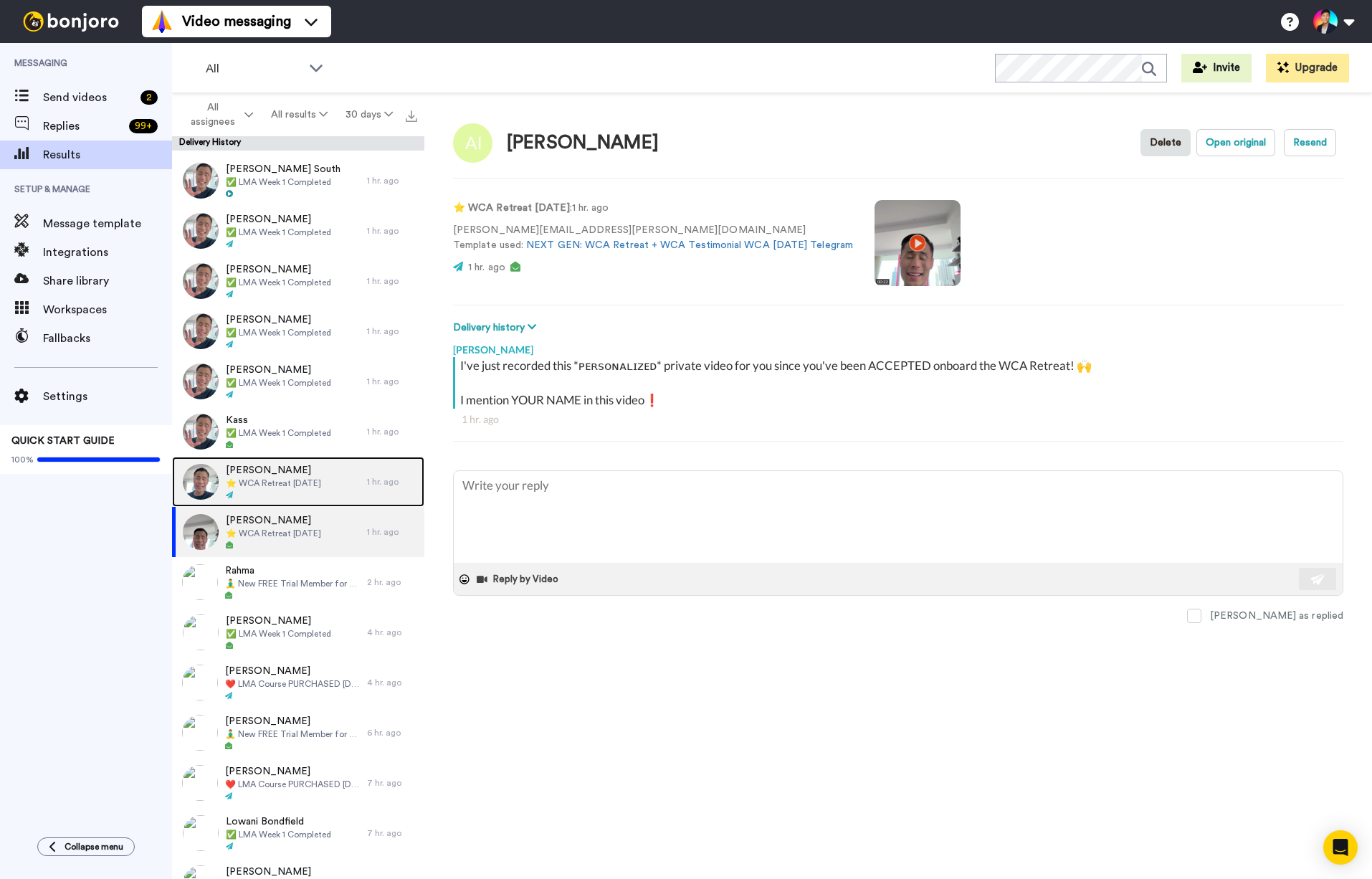
click at [300, 489] on div "Mona K Thoresen ⭐️ WCA Retreat 25th Feb 2026" at bounding box center [273, 482] width 95 height 37
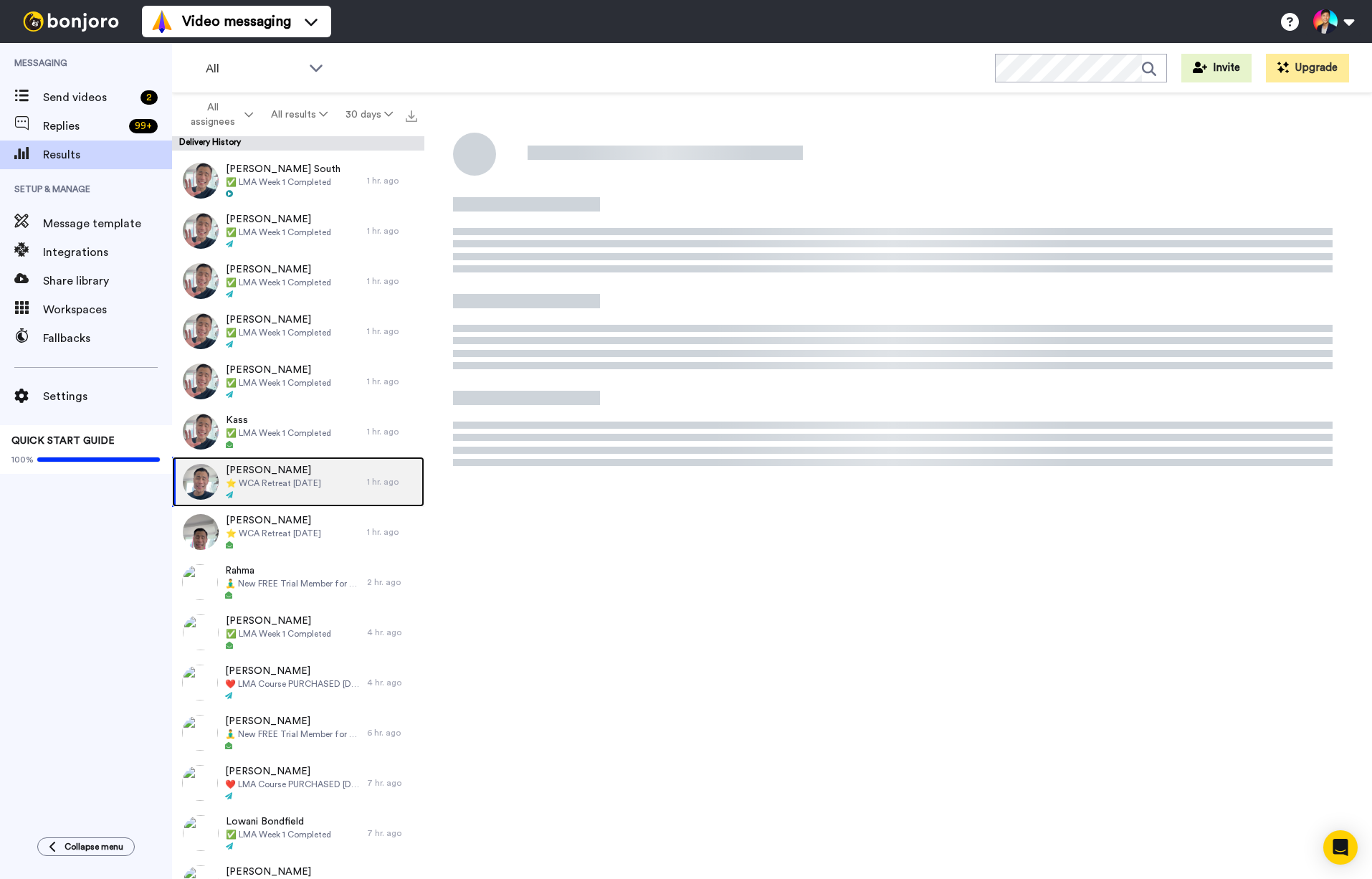
click at [300, 489] on div "Mona K Thoresen ⭐️ WCA Retreat 25th Feb 2026" at bounding box center [273, 482] width 95 height 37
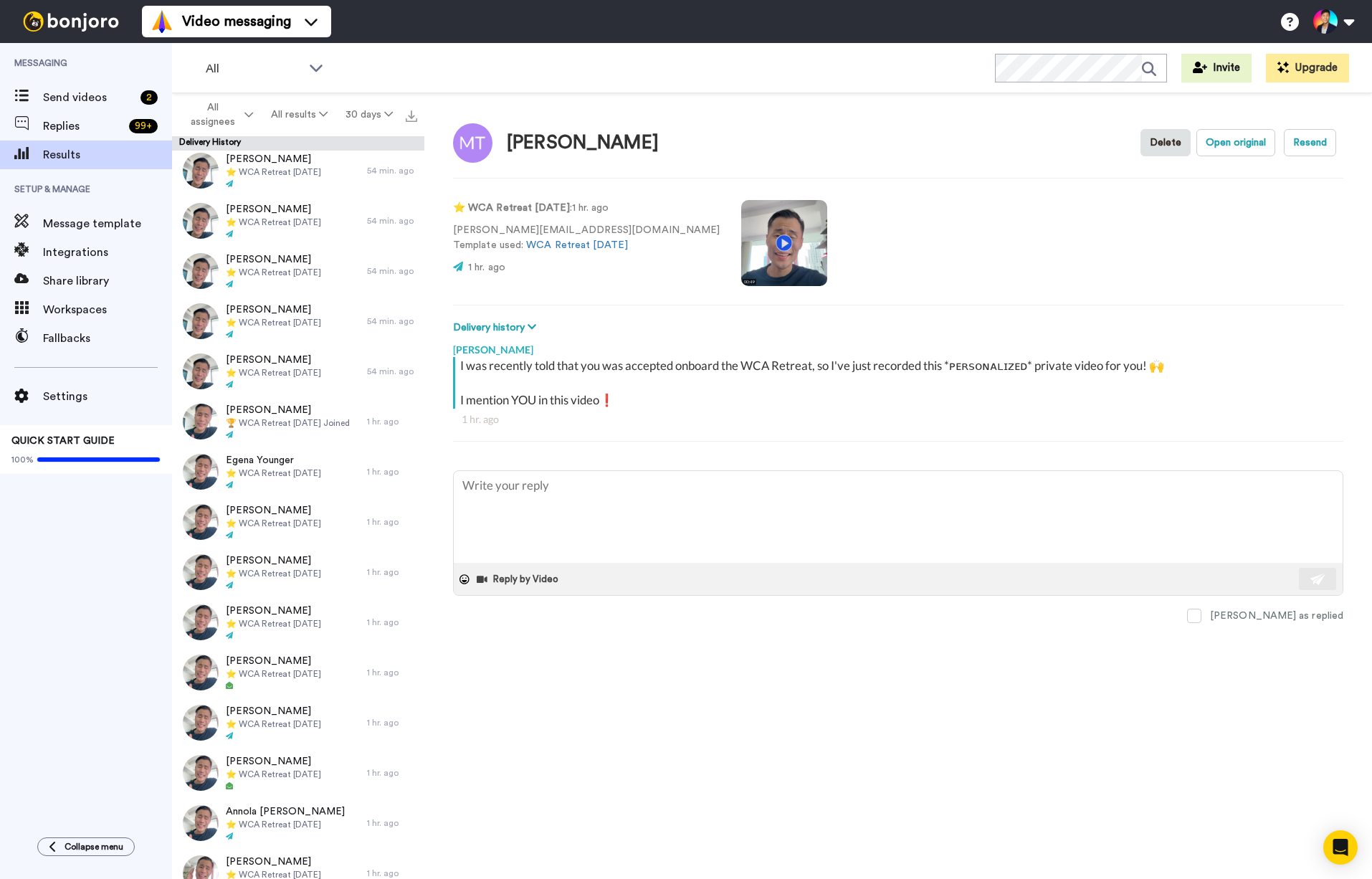
scroll to position [4872, 0]
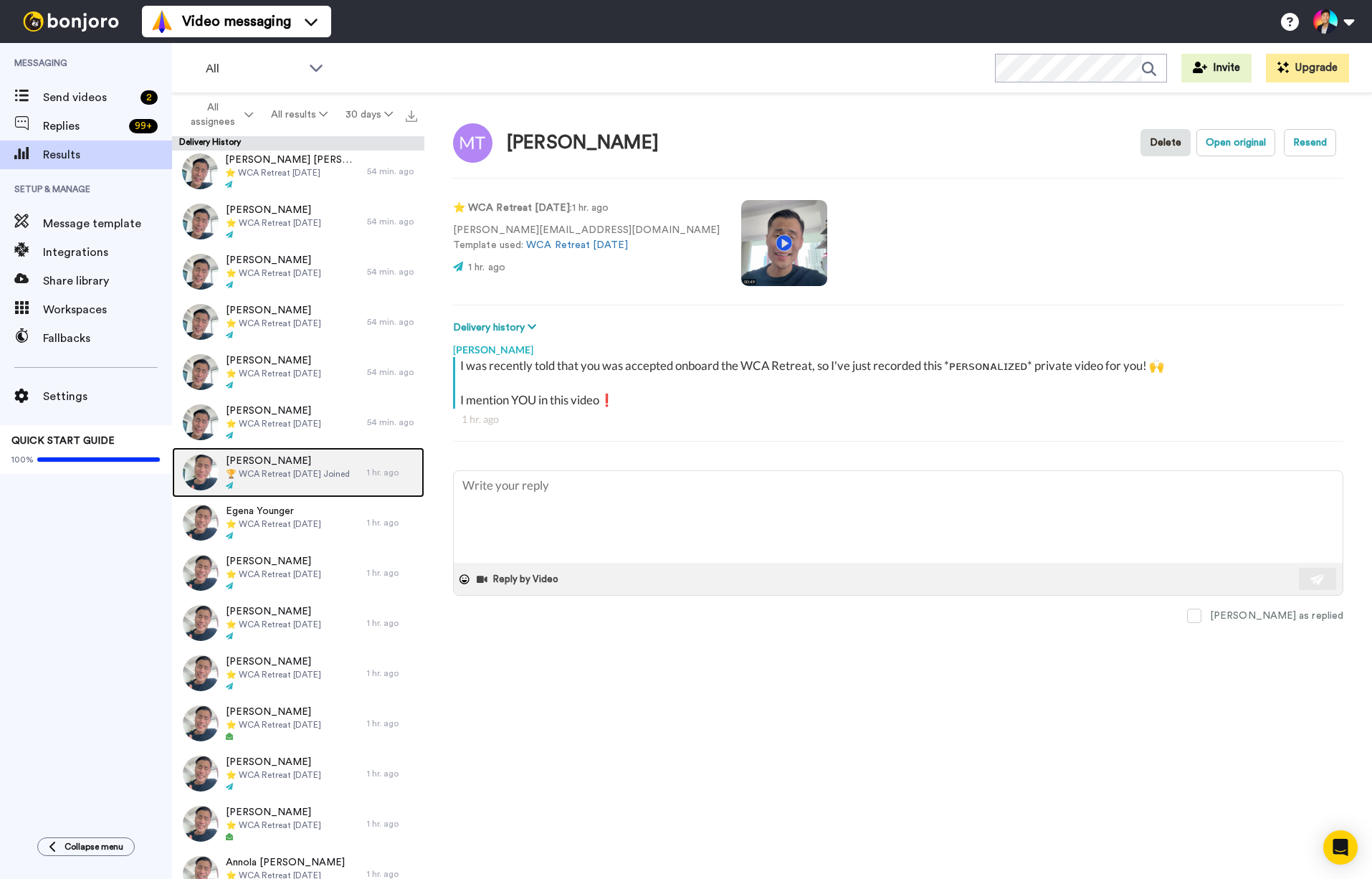
click at [289, 473] on span "🏆 WCA Retreat 5th Nov 2025 Joined" at bounding box center [288, 473] width 124 height 12
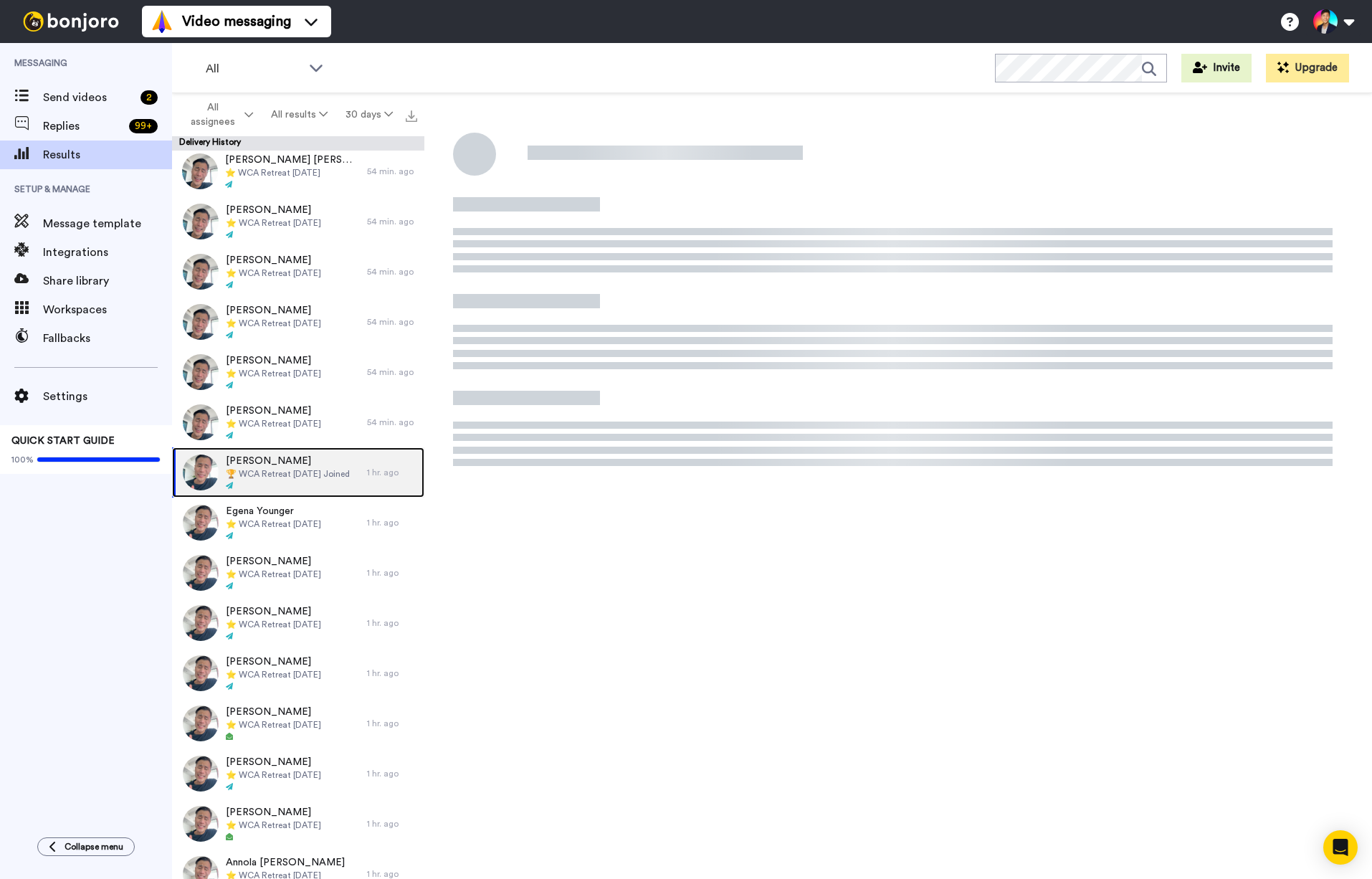
click at [289, 473] on span "🏆 WCA Retreat 5th Nov 2025 Joined" at bounding box center [288, 473] width 124 height 12
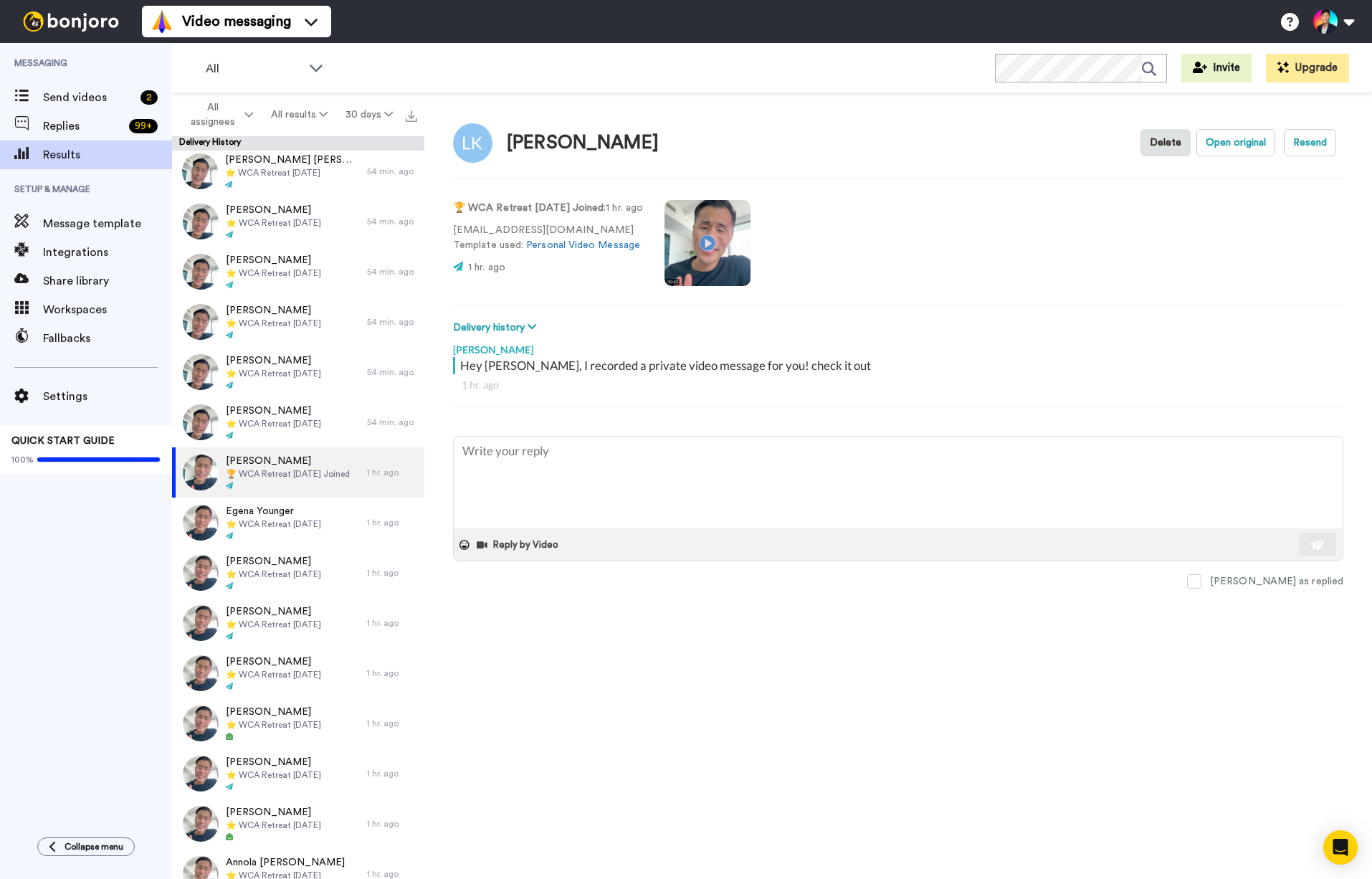
click at [581, 270] on p "1 hr. ago" at bounding box center [547, 267] width 190 height 15
click at [531, 137] on div "LOLA SNIDMAN Kochman" at bounding box center [582, 142] width 152 height 21
copy div "LOLA SNIDMAN Kochman"
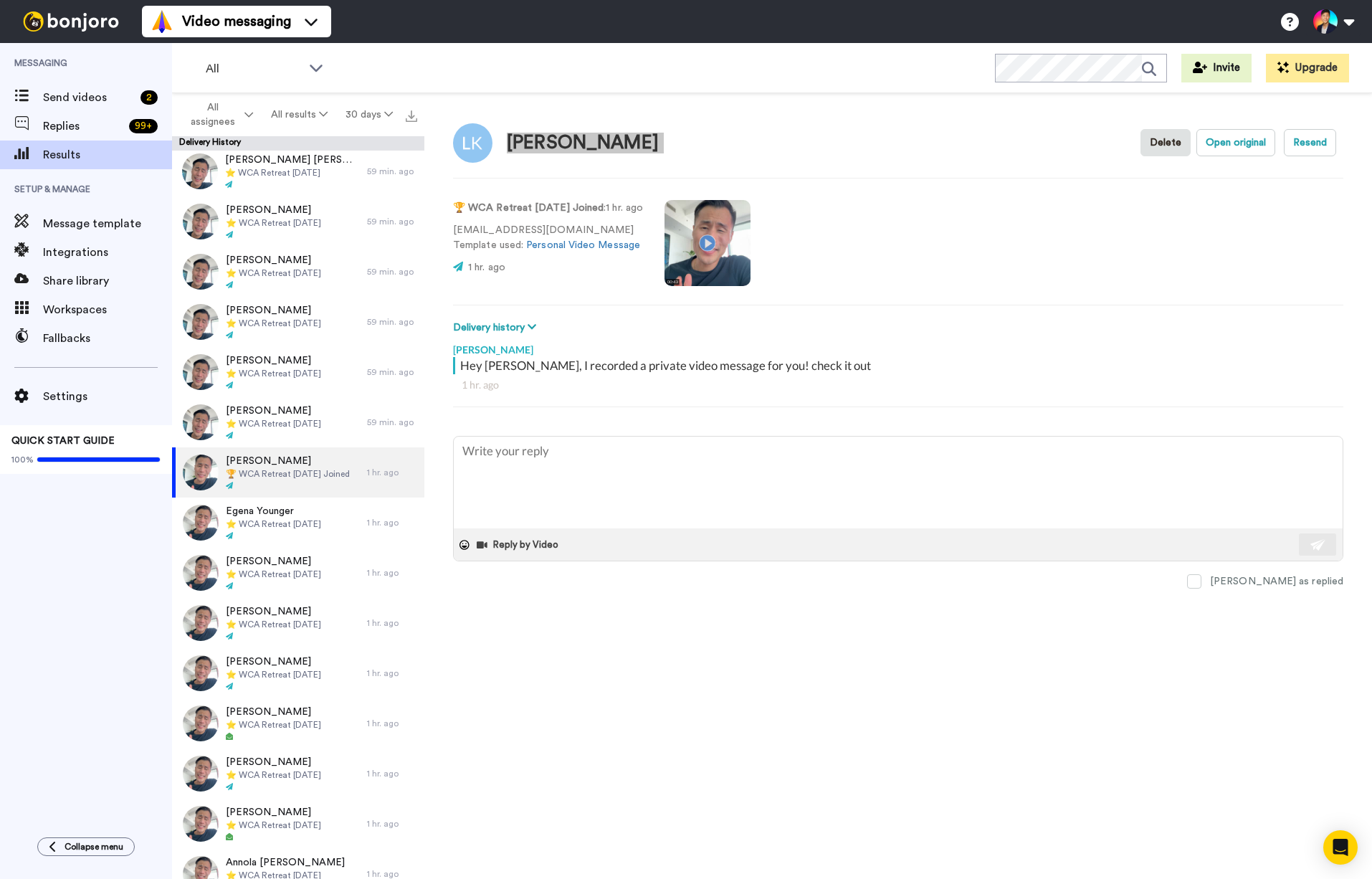
type textarea "x"
